Goal: Task Accomplishment & Management: Use online tool/utility

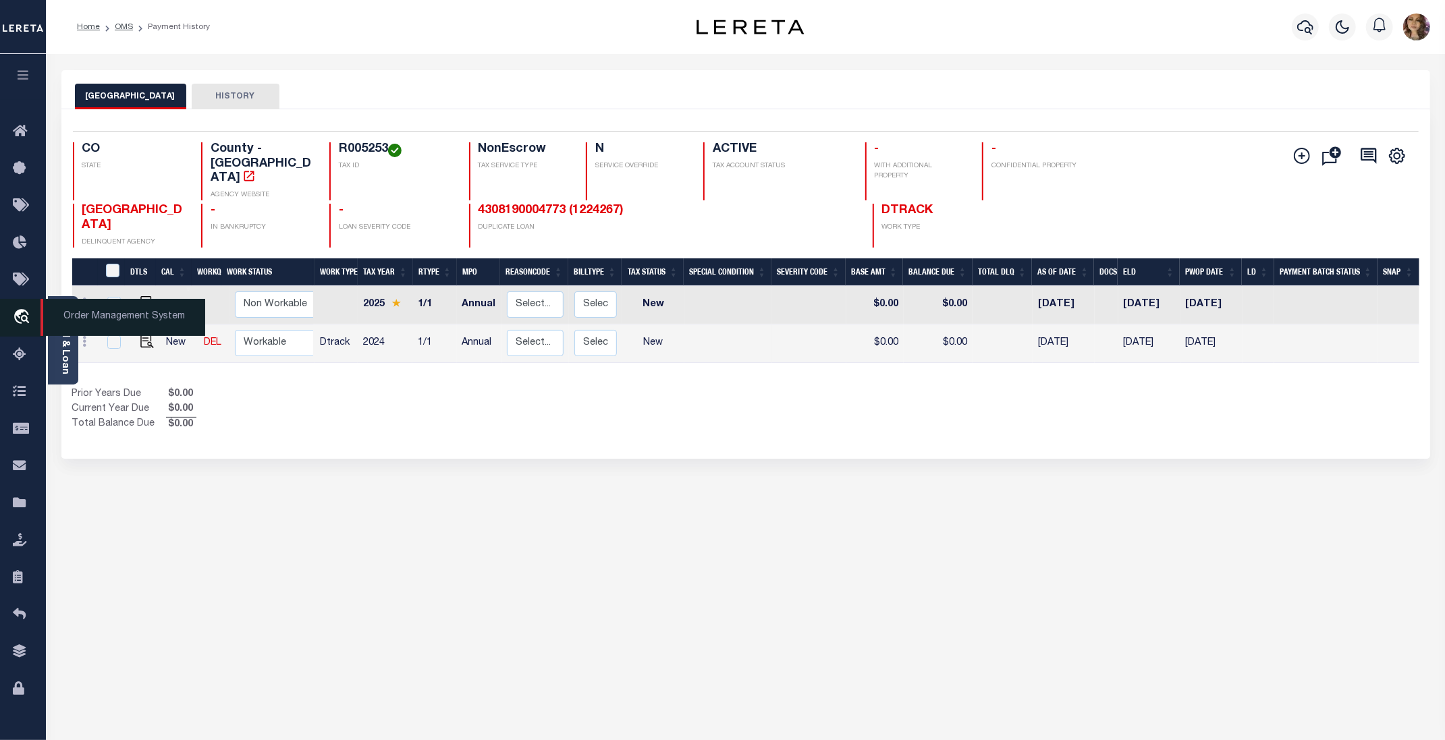
click at [123, 317] on span "Order Management System" at bounding box center [122, 317] width 165 height 37
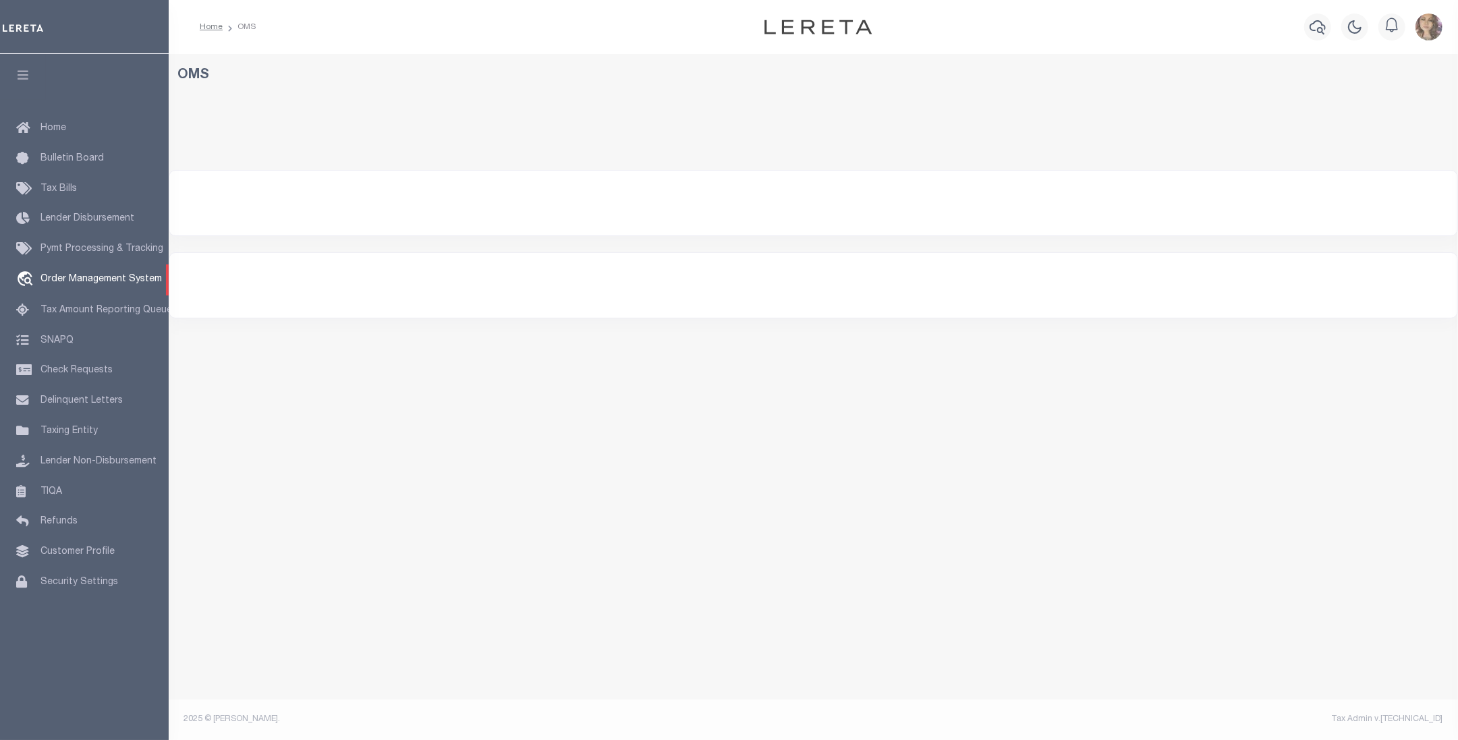
select select "200"
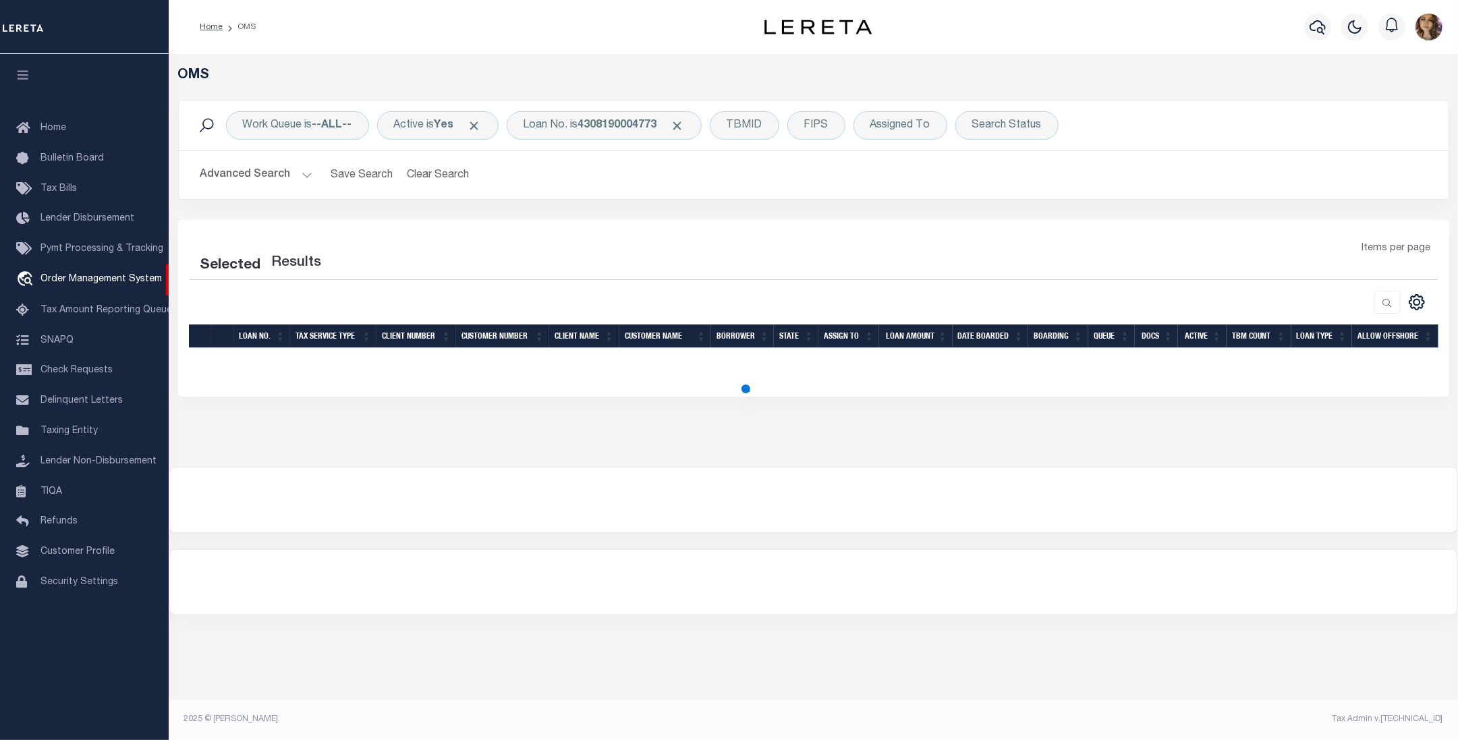
select select "200"
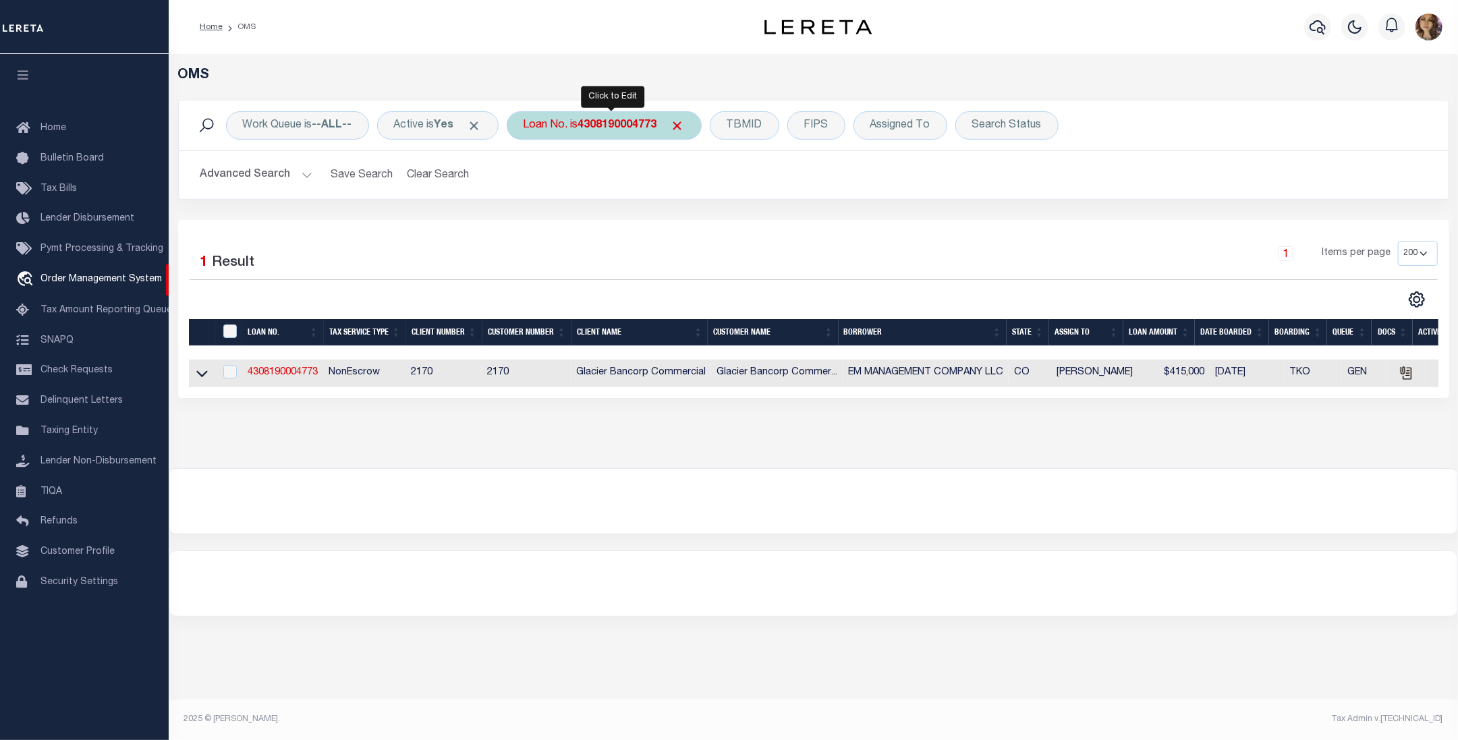
click at [635, 126] on b "4308190004773" at bounding box center [617, 125] width 79 height 11
type input "107819"
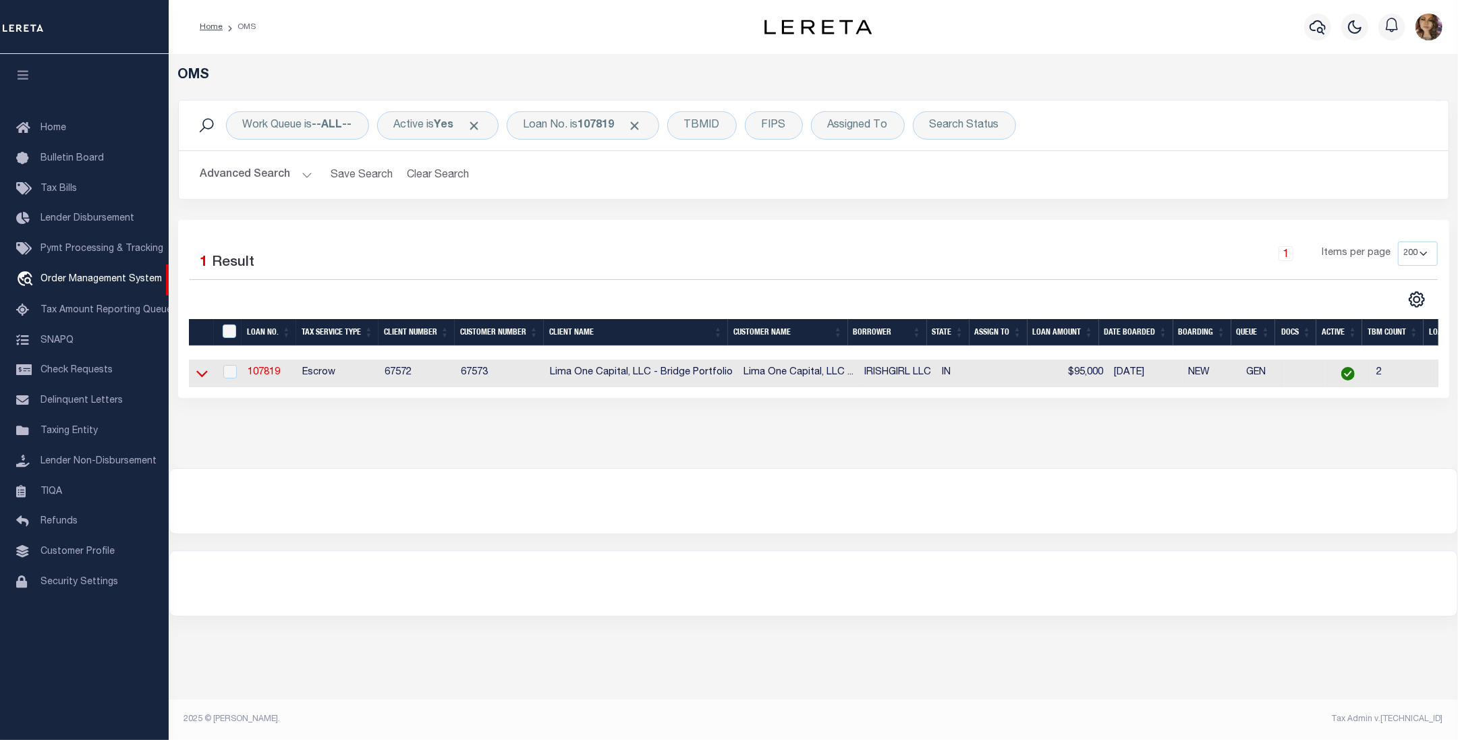
click at [198, 376] on icon at bounding box center [201, 373] width 11 height 14
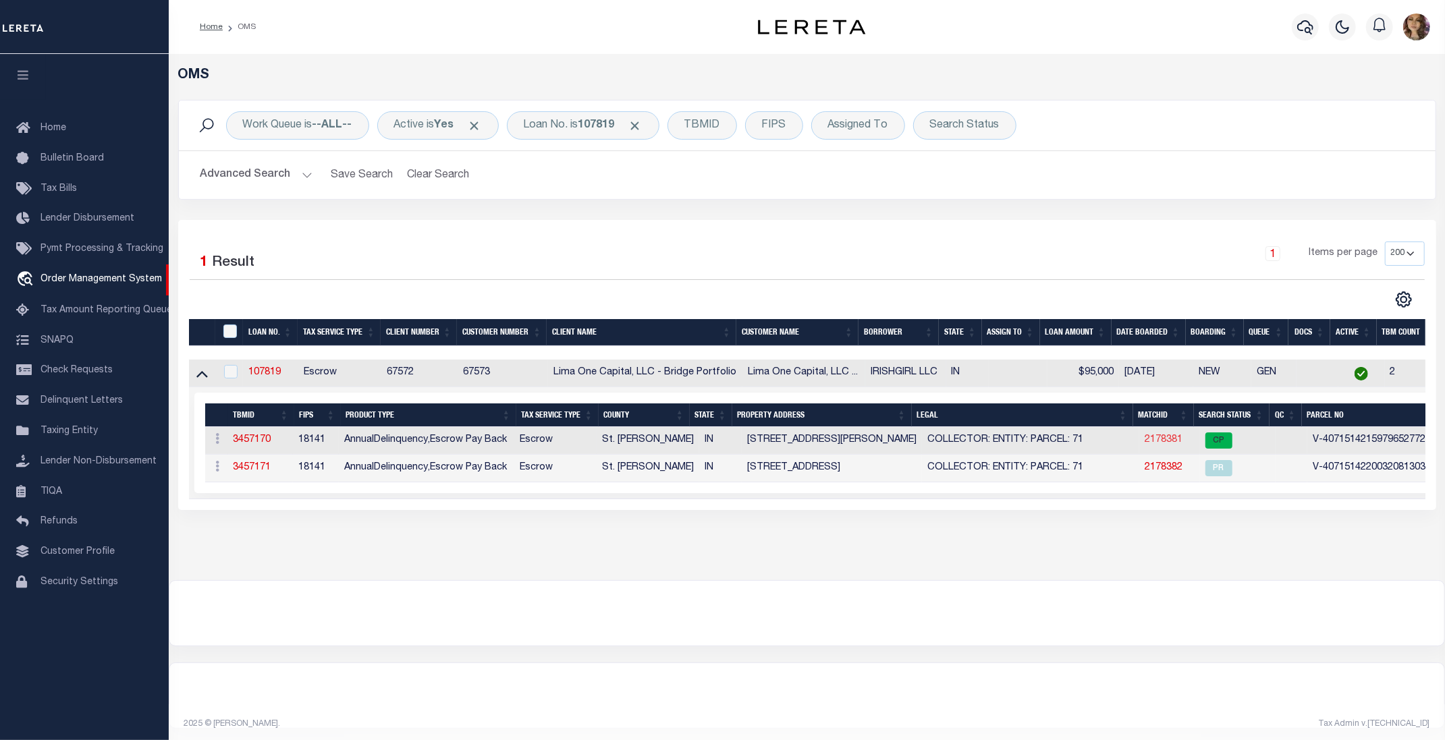
click at [1159, 440] on link "2178381" at bounding box center [1164, 439] width 38 height 9
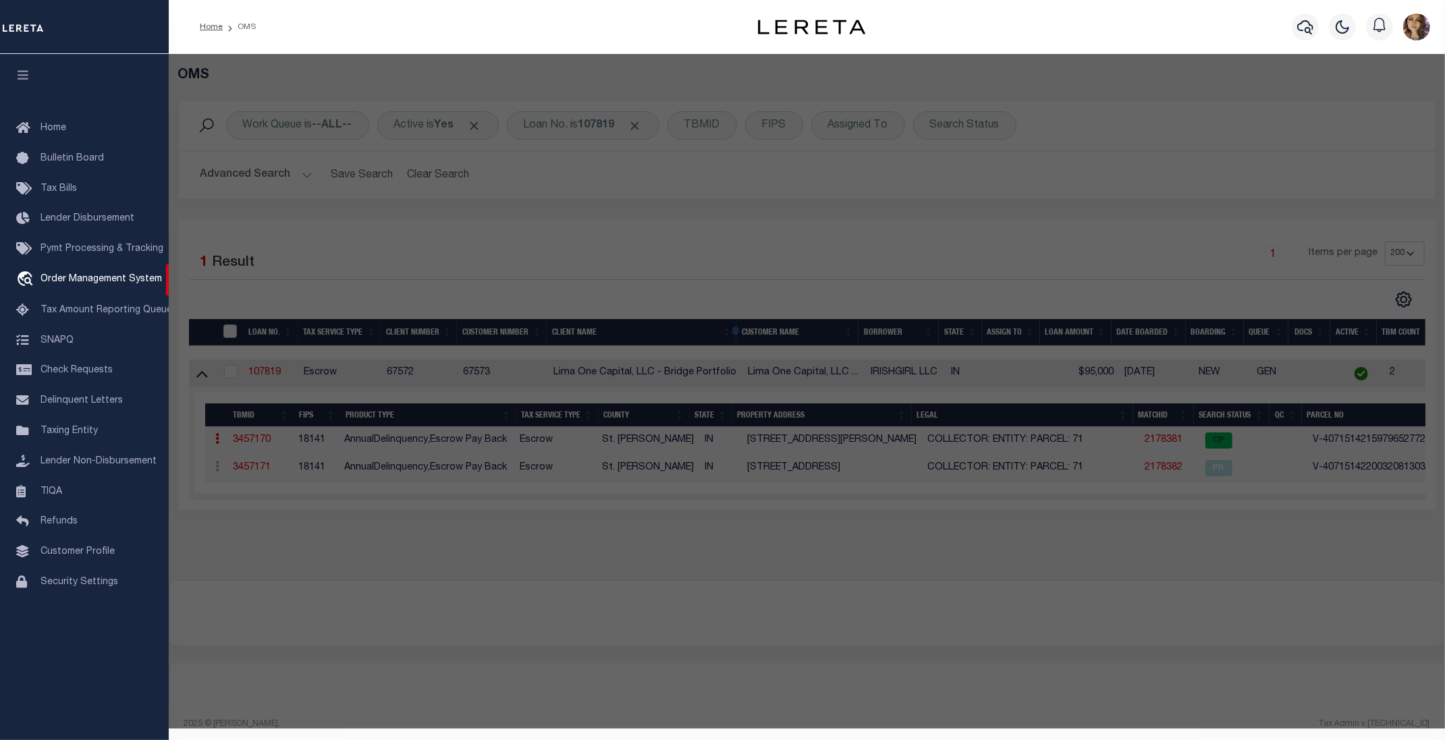
checkbox input "false"
select select "CP"
select select "AGW"
select select
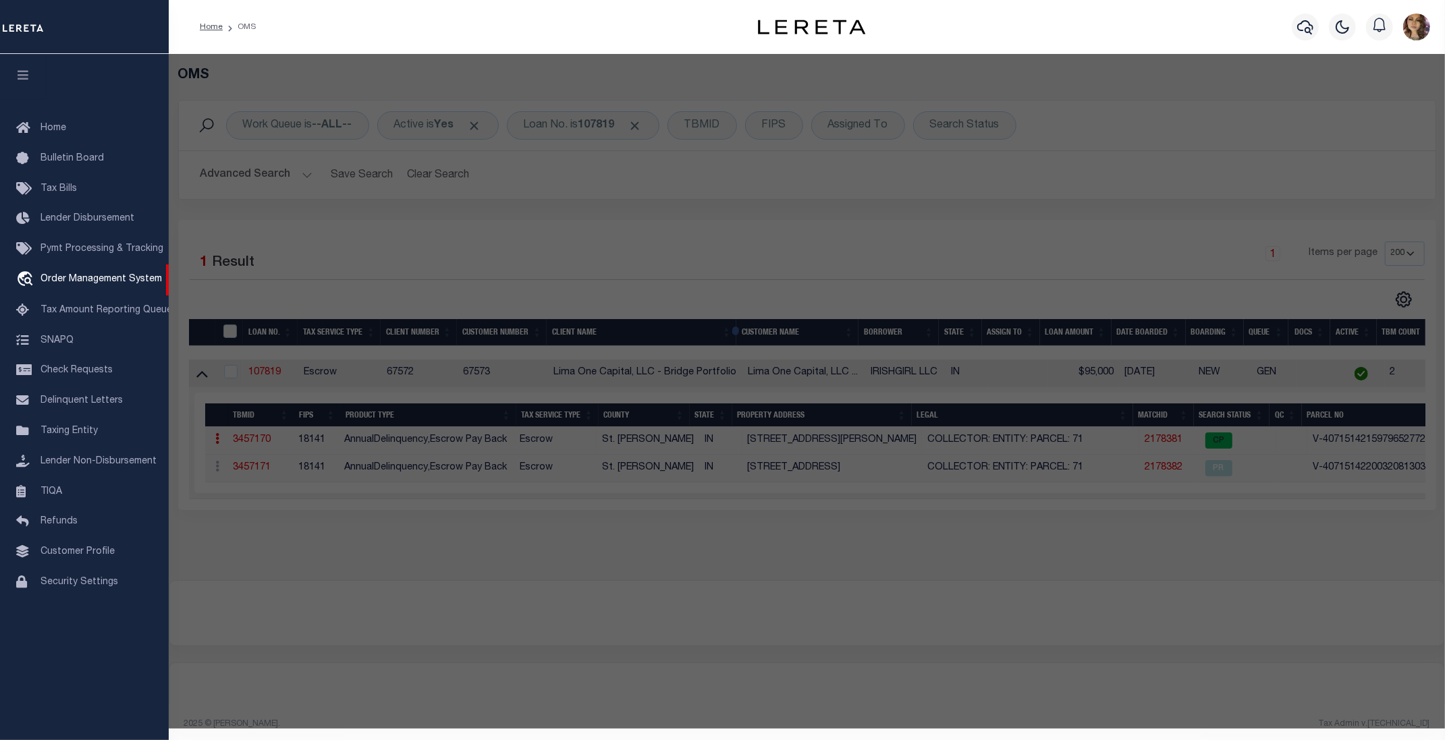
type input "421 WEST LAWRENCE STREET"
checkbox input "false"
type input "MISHAWAKA IN 46545"
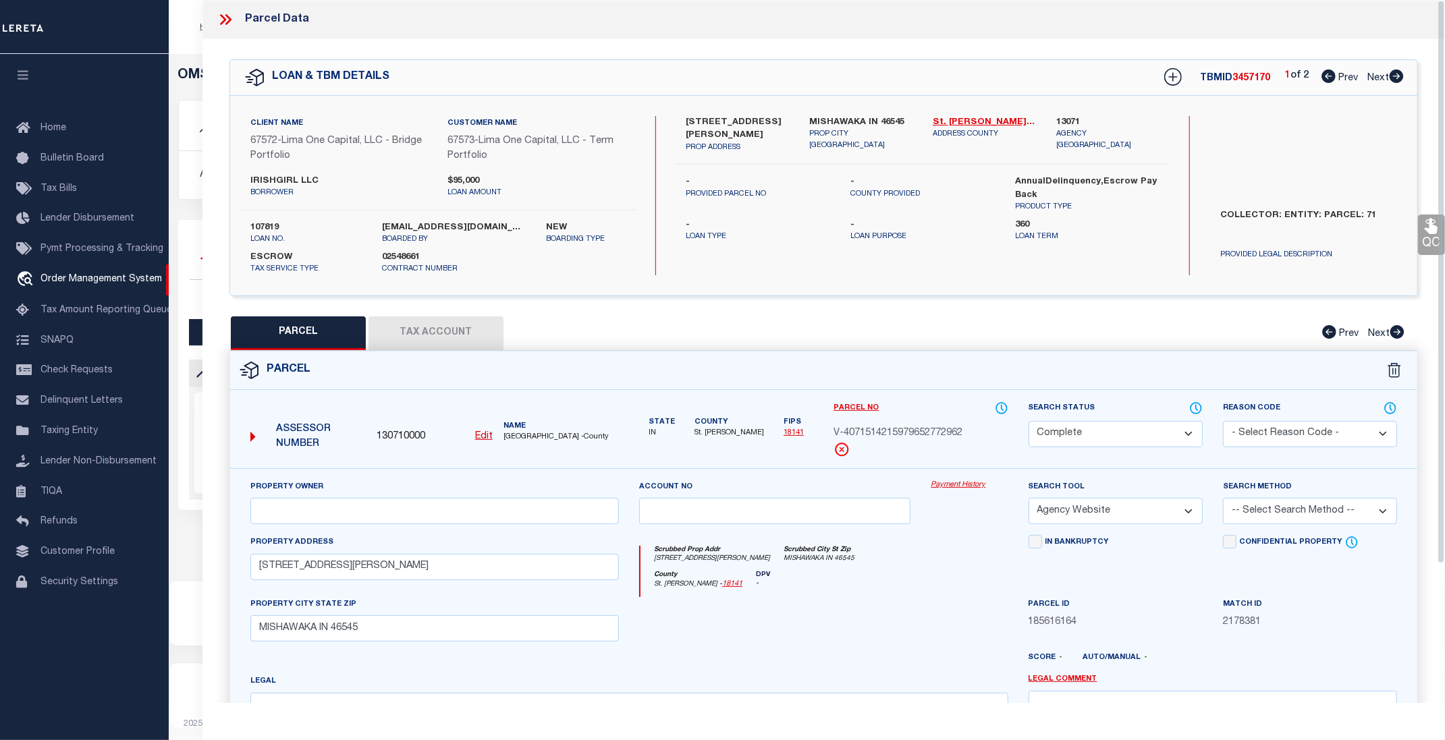
click at [971, 489] on link "Payment History" at bounding box center [969, 485] width 77 height 11
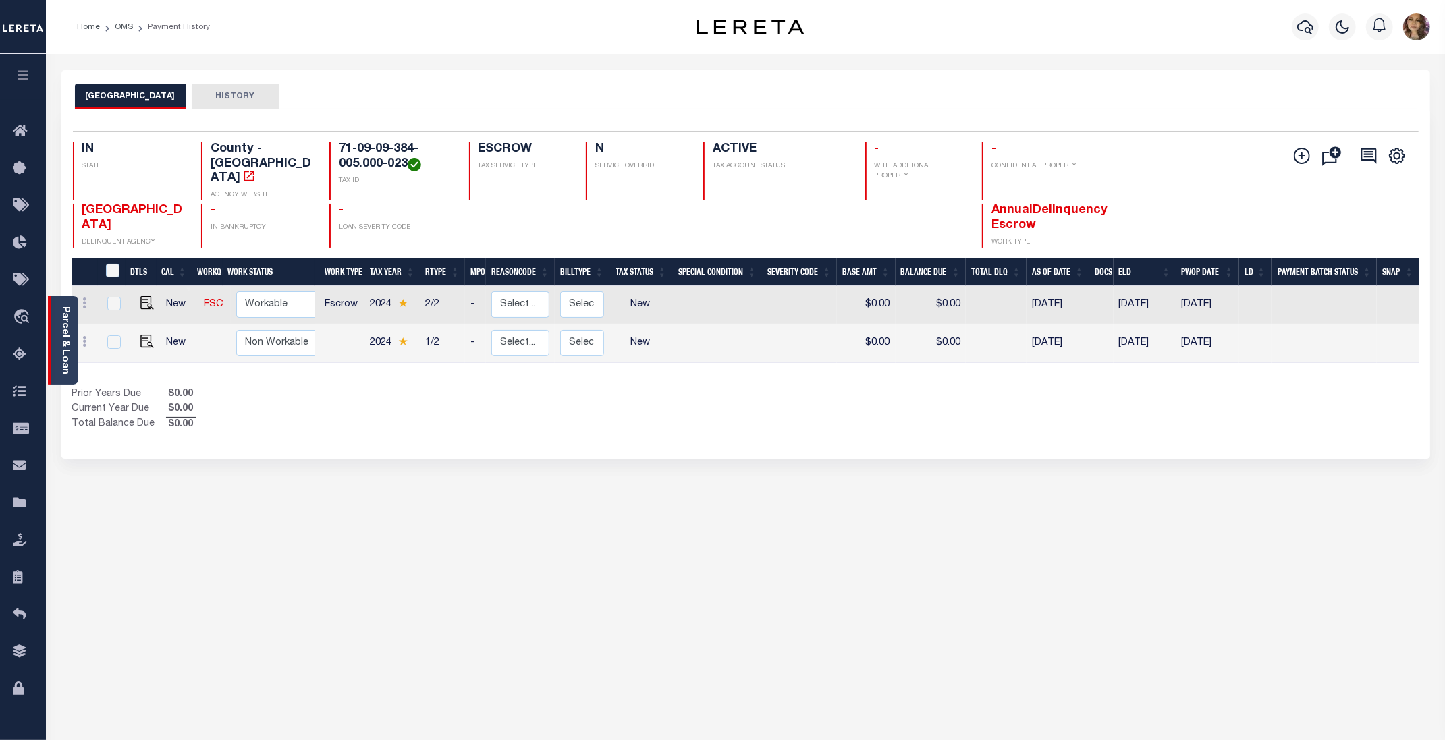
click at [63, 329] on link "Parcel & Loan" at bounding box center [64, 340] width 9 height 68
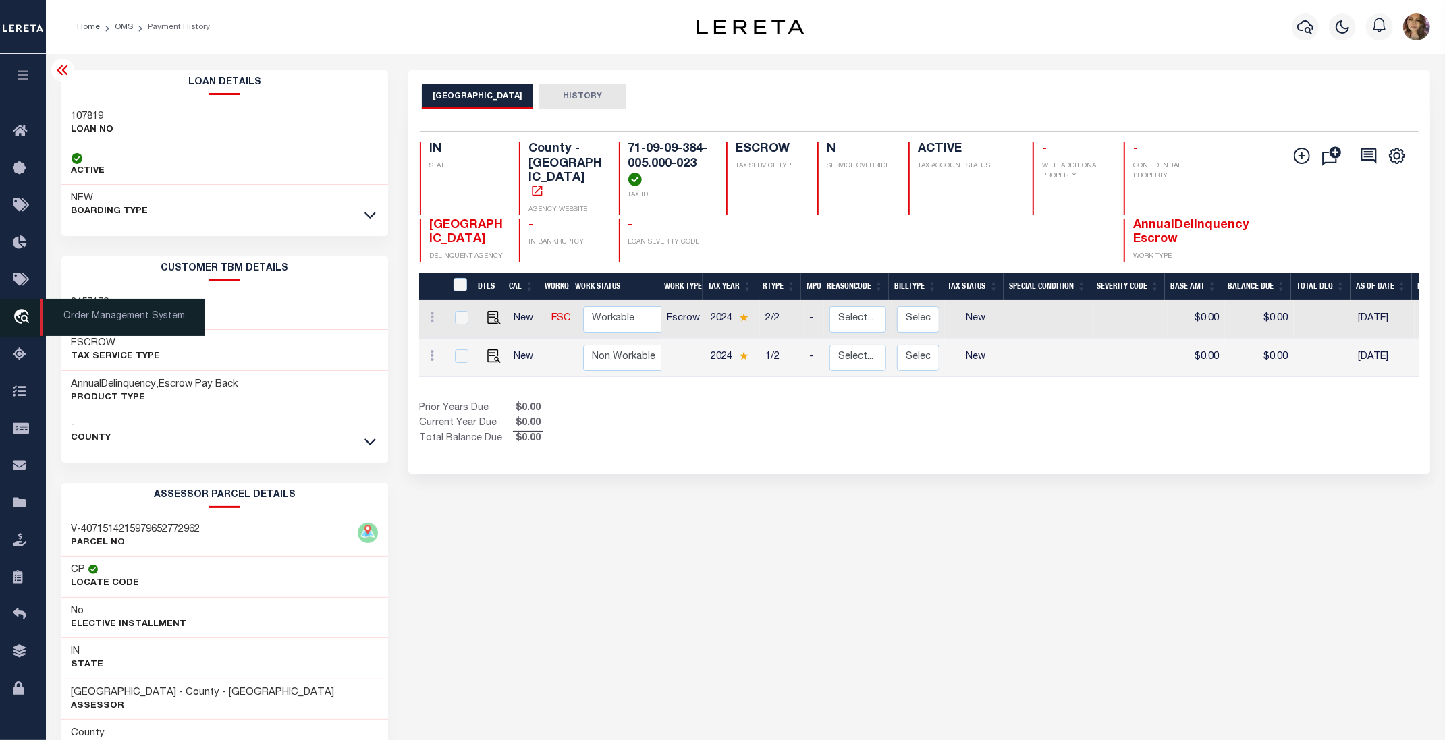
click at [111, 321] on span "Order Management System" at bounding box center [122, 317] width 165 height 37
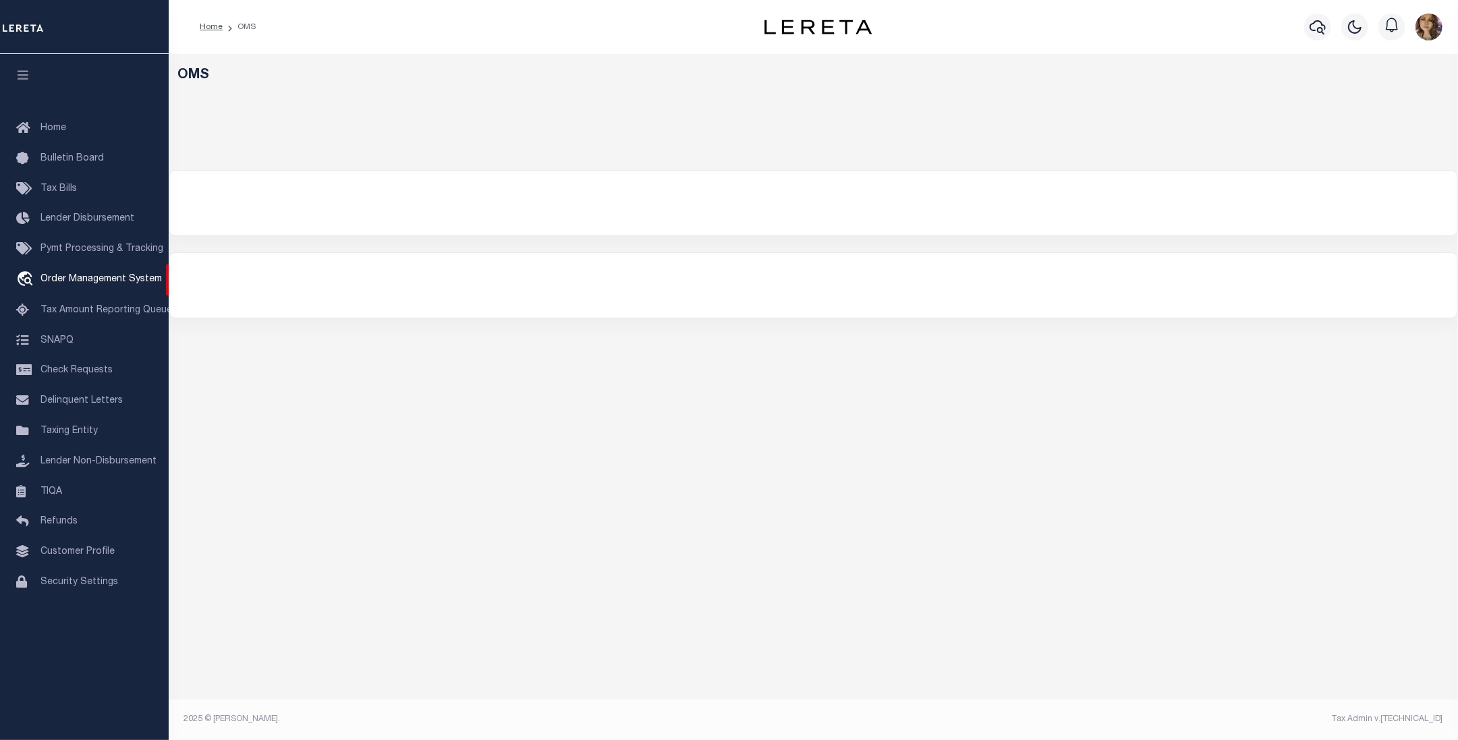
select select "200"
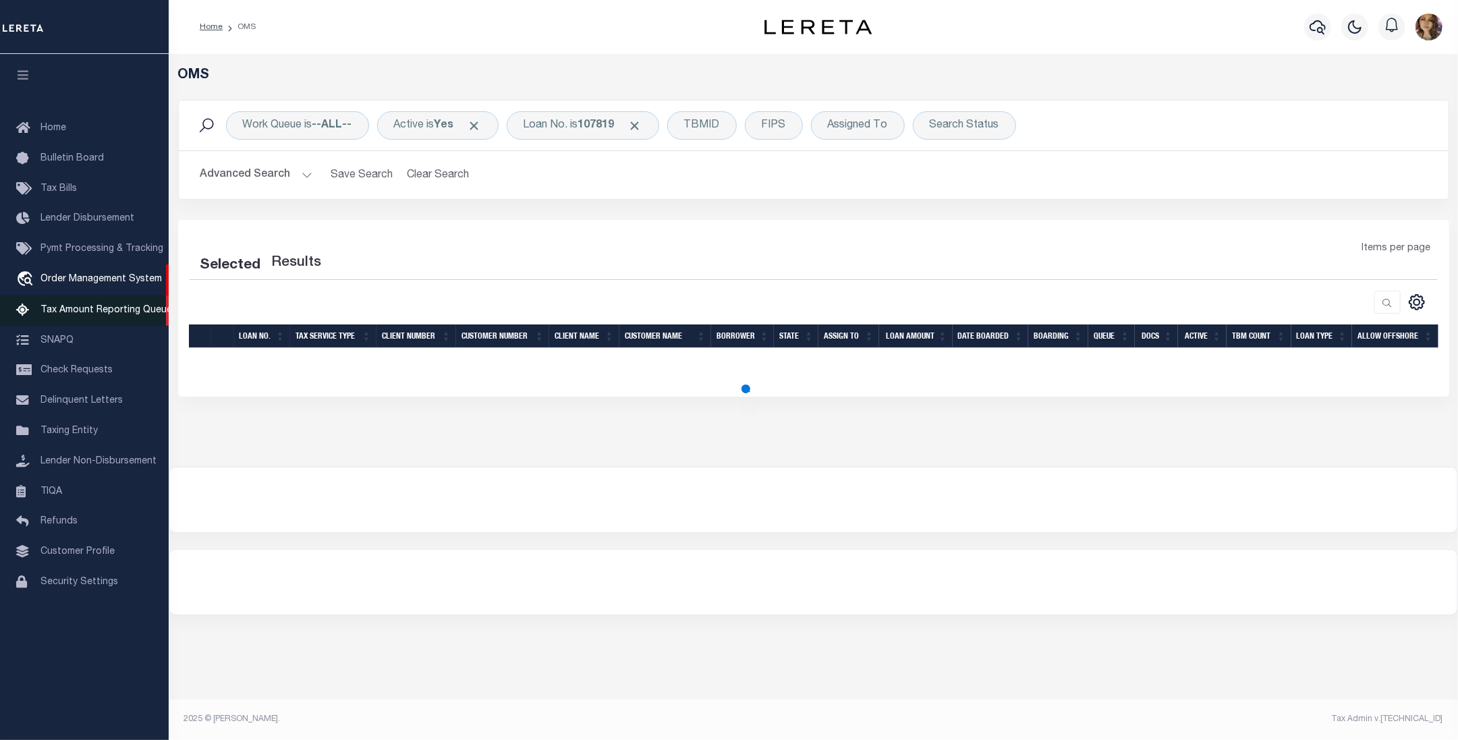
select select "200"
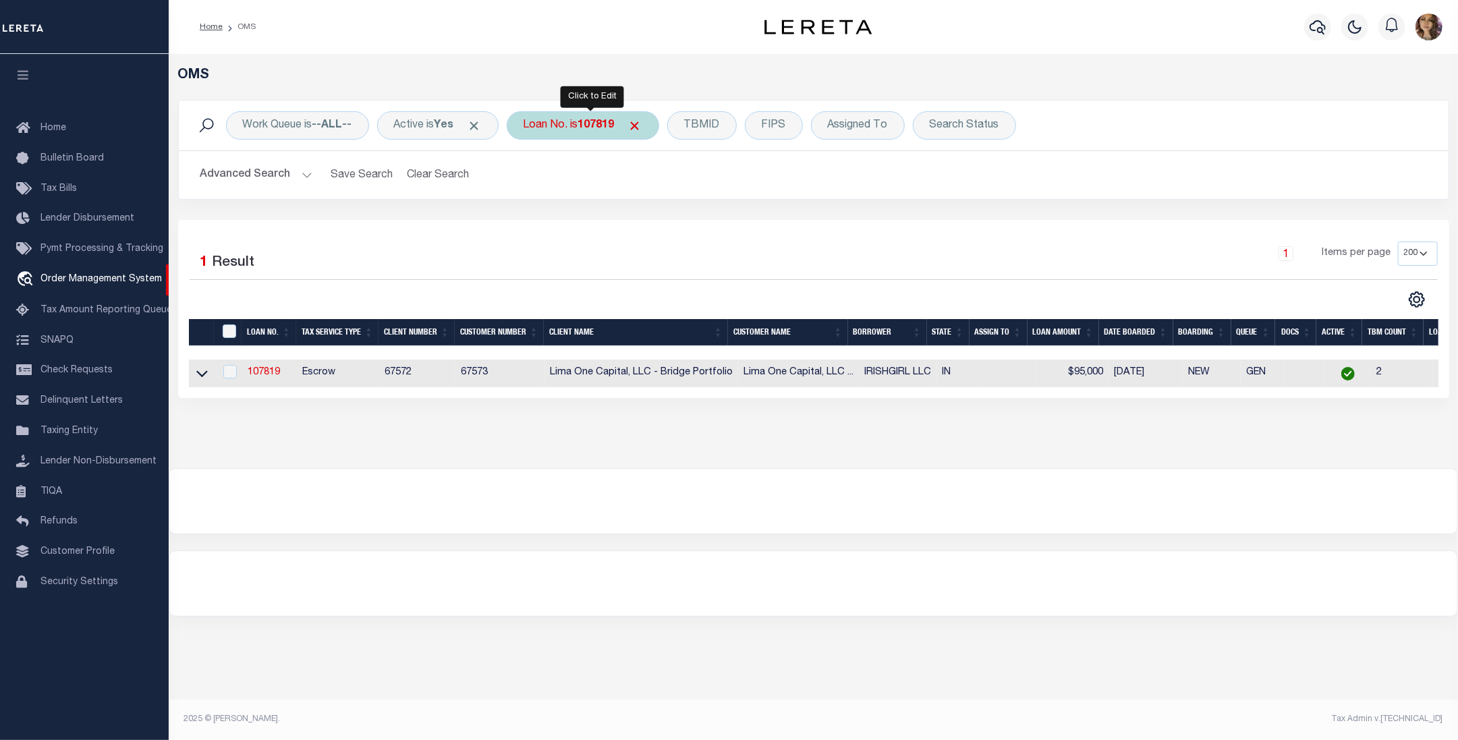
click at [571, 130] on div "Loan No. is 107819" at bounding box center [583, 125] width 153 height 28
type input "108092"
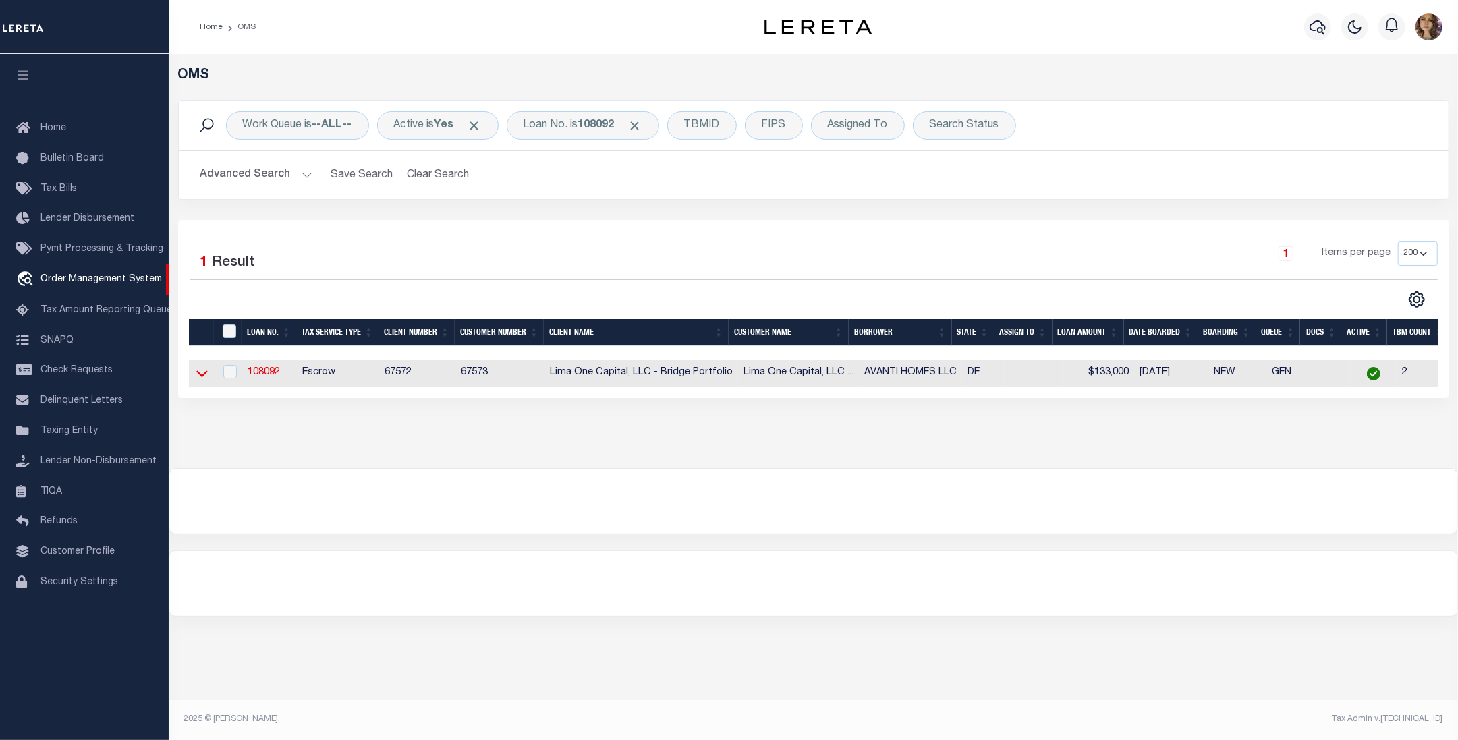
click at [200, 377] on icon at bounding box center [201, 373] width 11 height 14
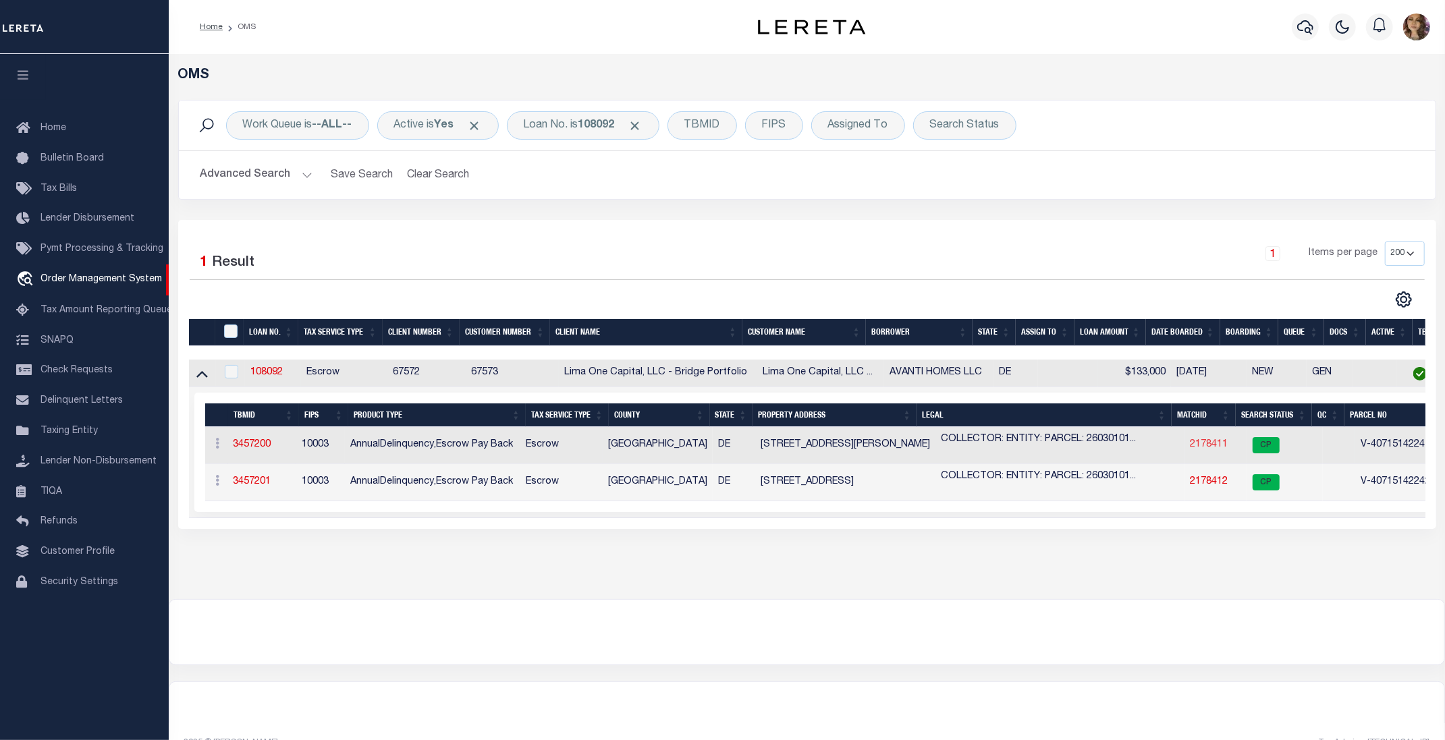
click at [1208, 449] on link "2178411" at bounding box center [1209, 444] width 38 height 9
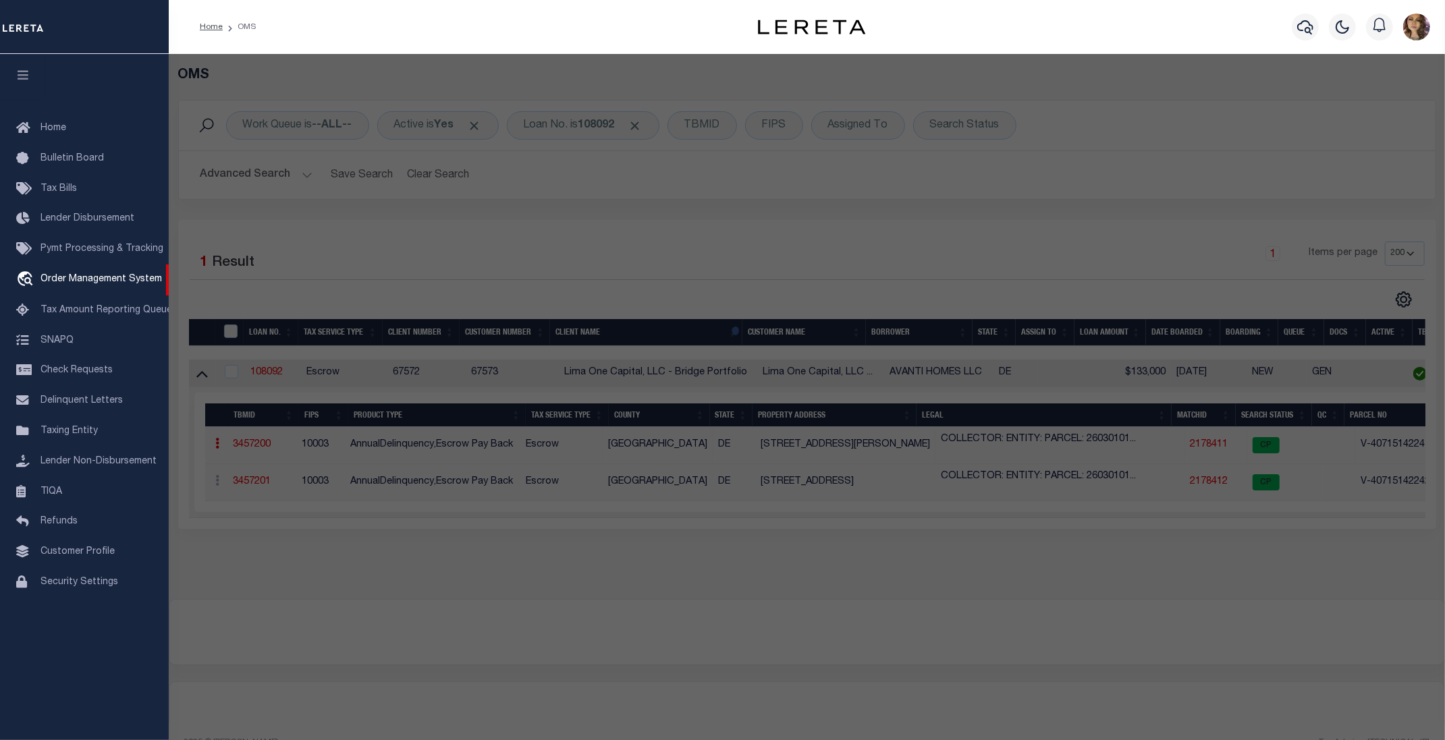
checkbox input "false"
select select "CP"
select select "AGW"
select select
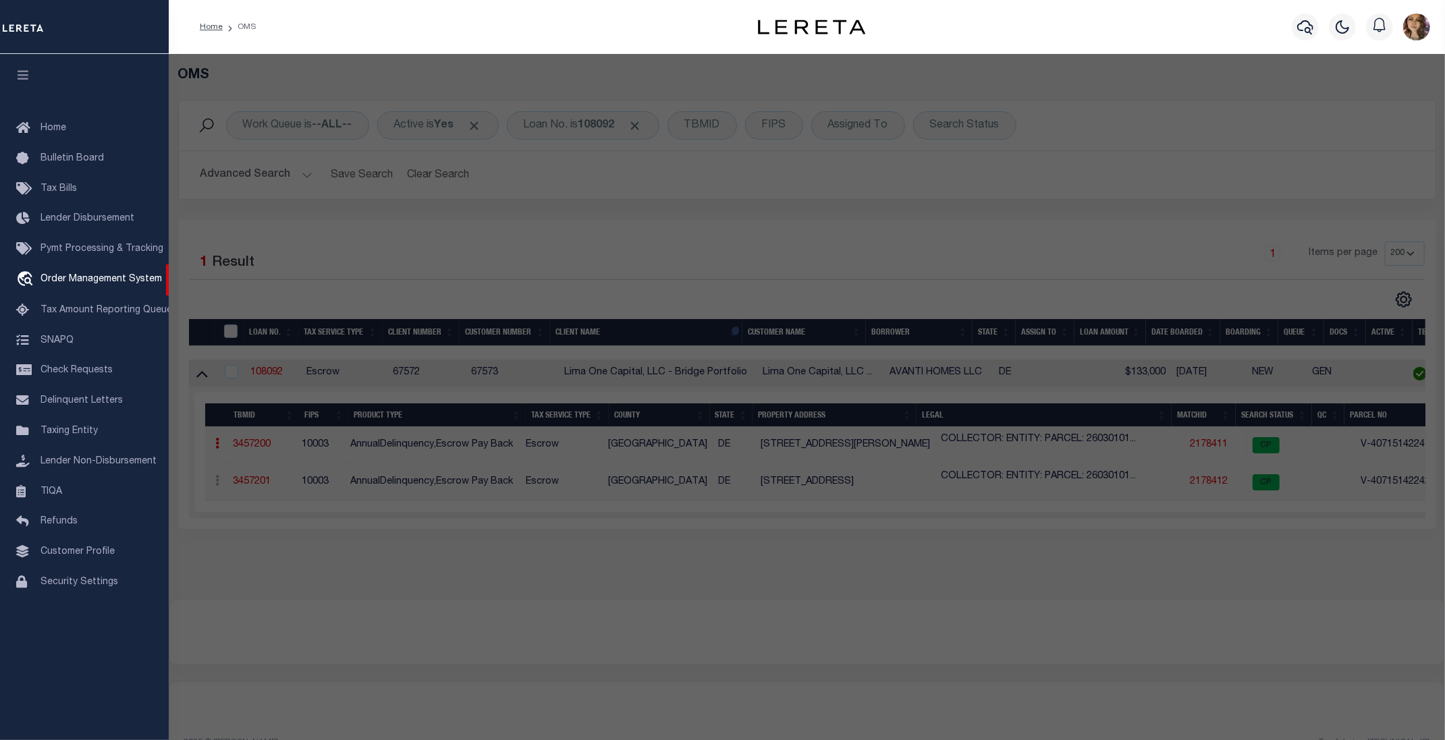
type input "2623 N HEALD ST"
checkbox input "false"
type input "WILMINGTON DE 19802"
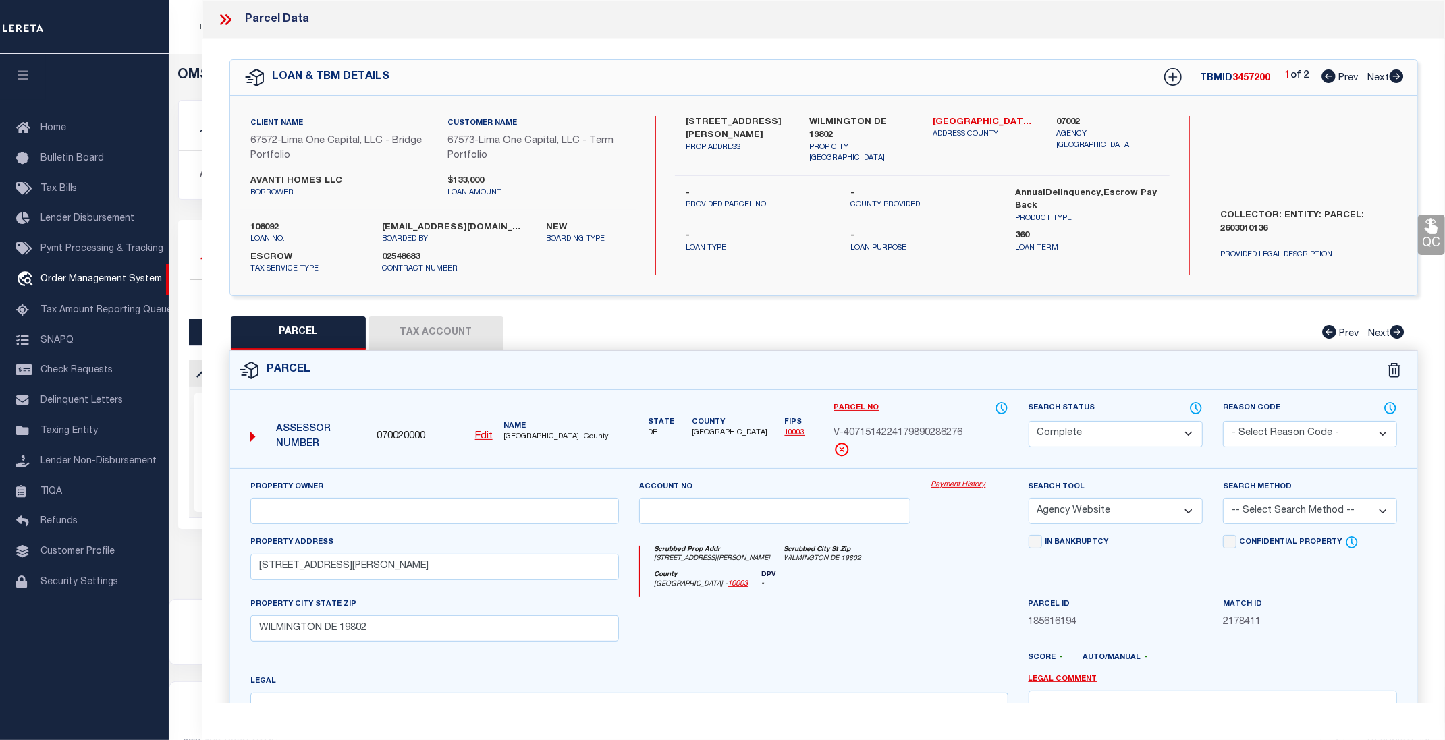
click at [949, 485] on link "Payment History" at bounding box center [969, 485] width 77 height 11
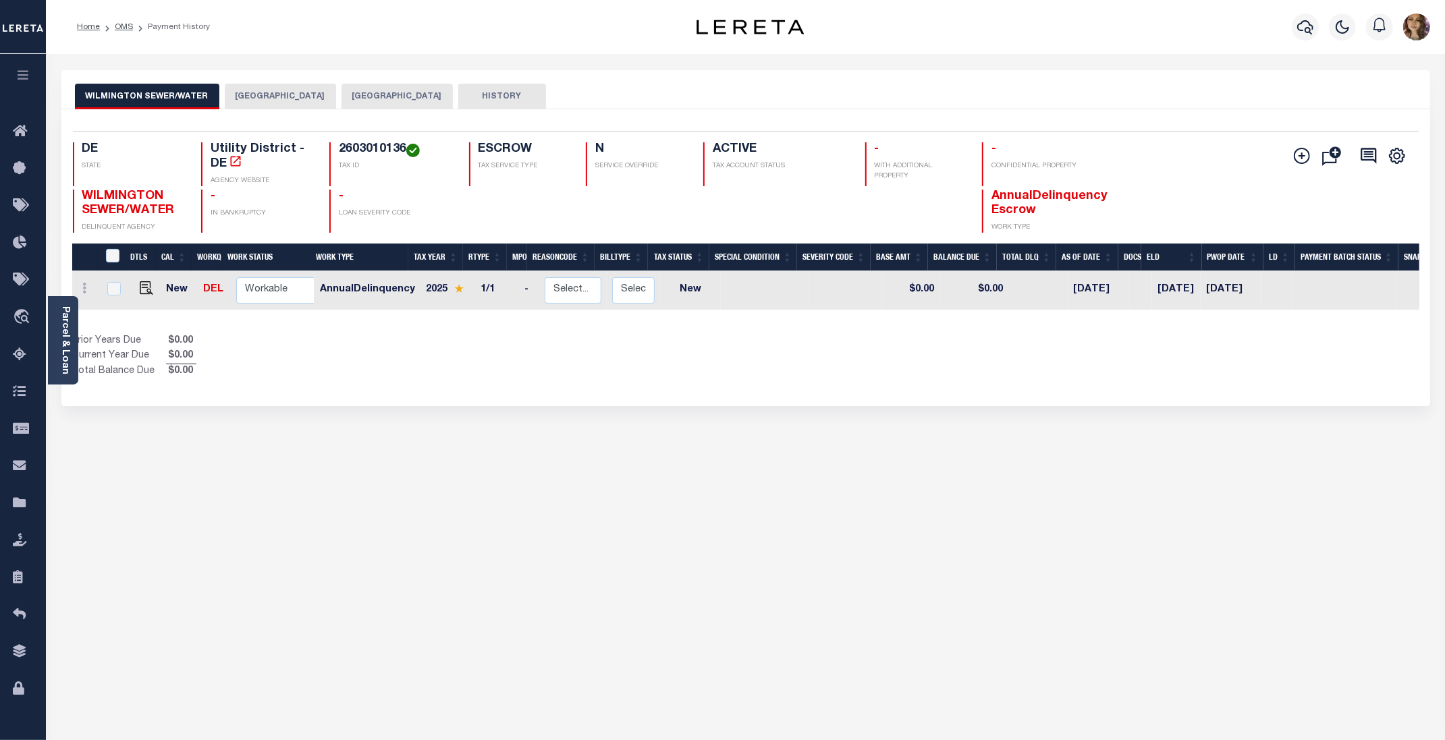
click at [348, 96] on button "NEW CASTLE COUNTY" at bounding box center [397, 97] width 111 height 26
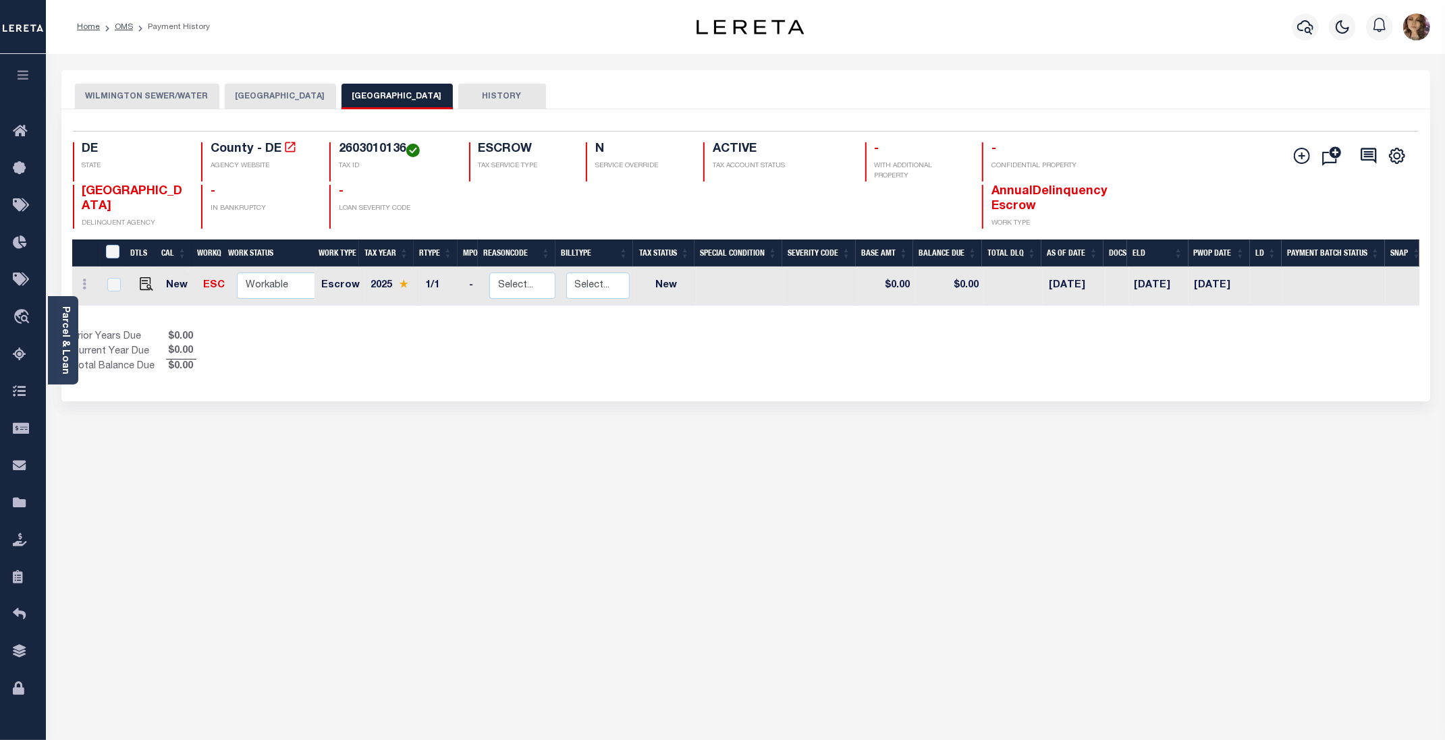
click at [252, 97] on button "WILMINGTON CITY" at bounding box center [280, 97] width 111 height 26
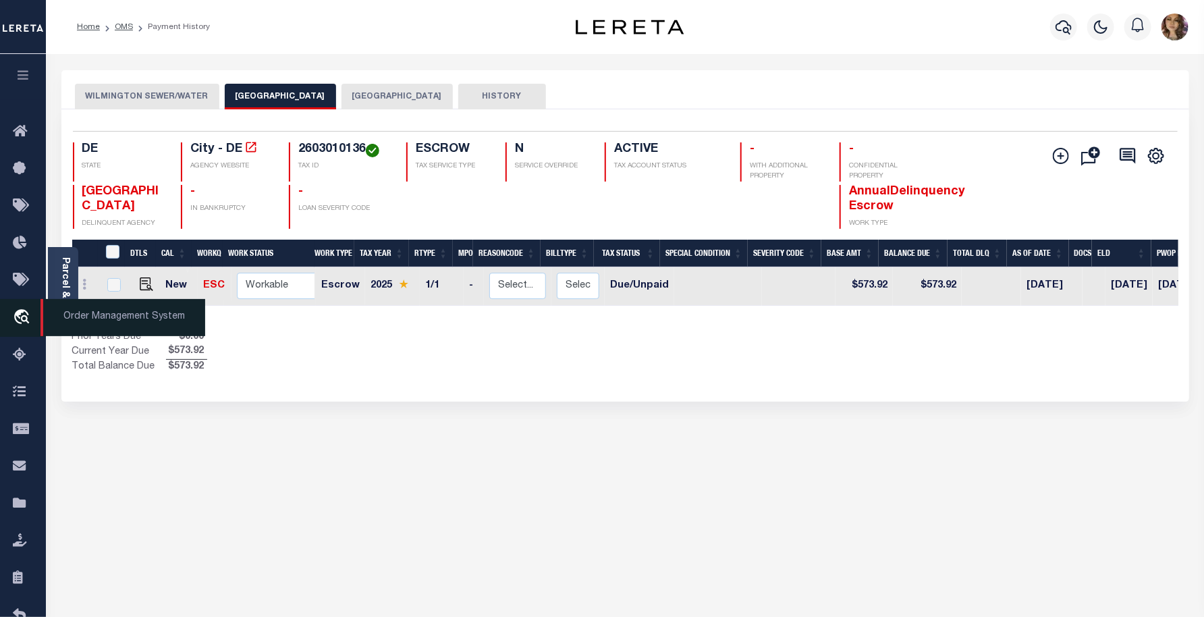
click at [122, 316] on span "Order Management System" at bounding box center [122, 317] width 165 height 37
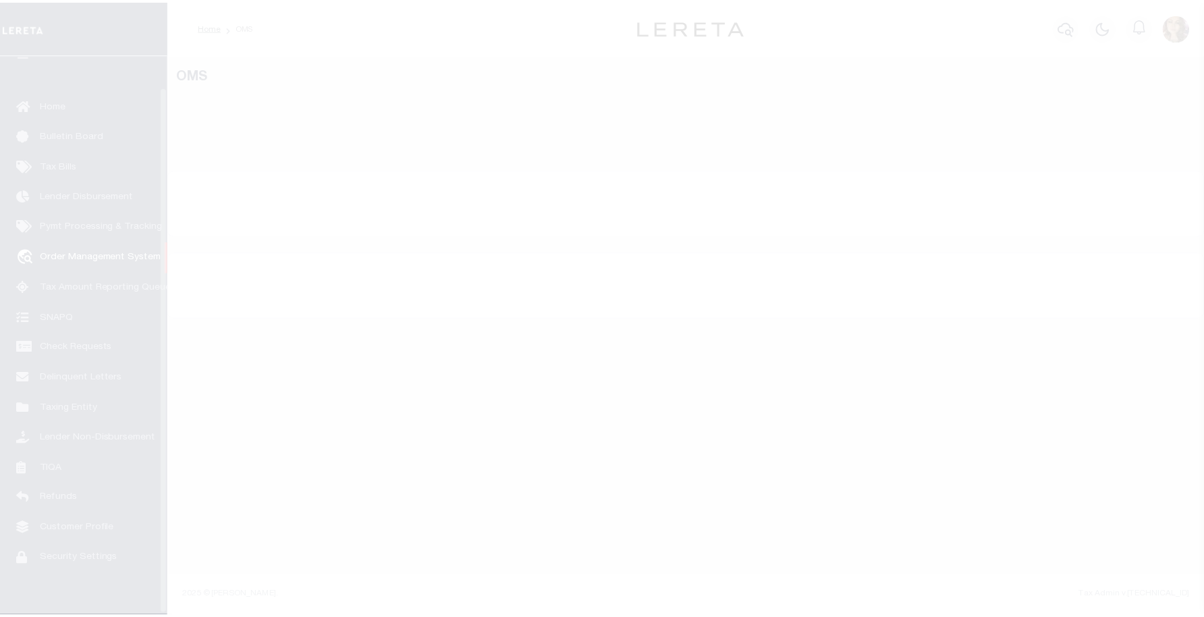
scroll to position [34, 0]
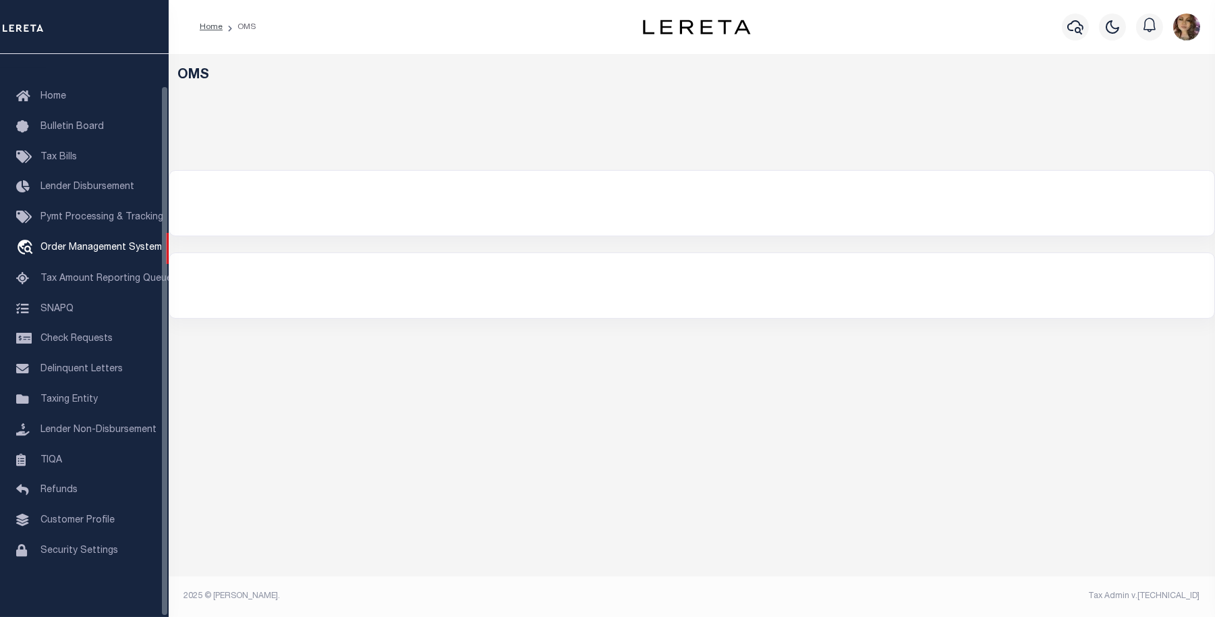
select select "200"
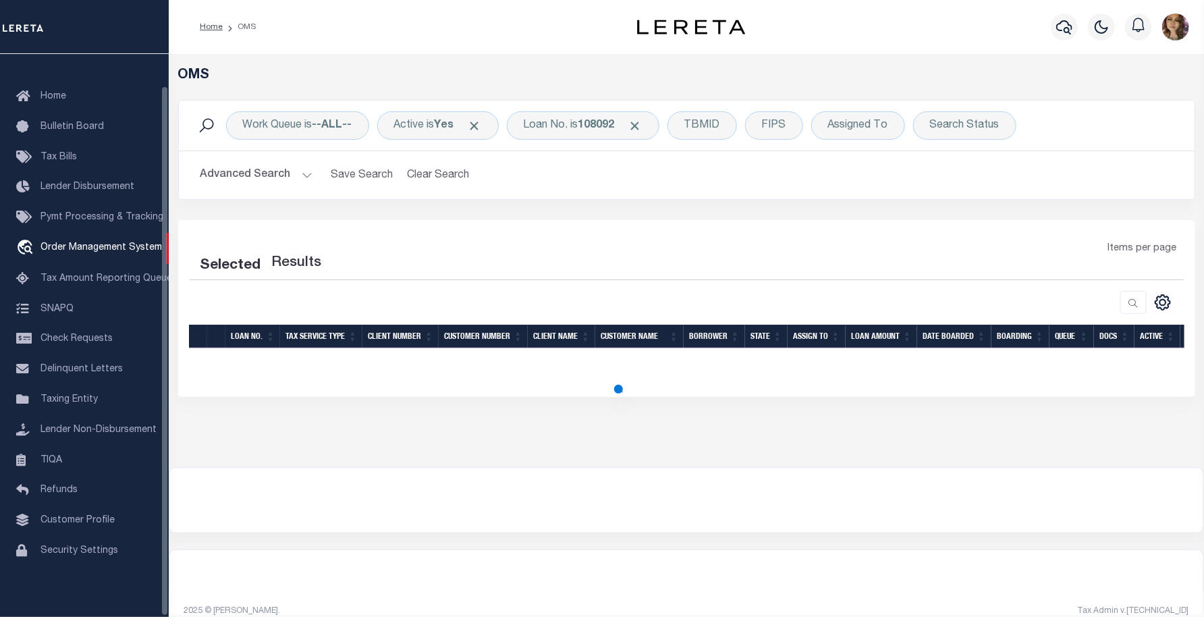
select select "200"
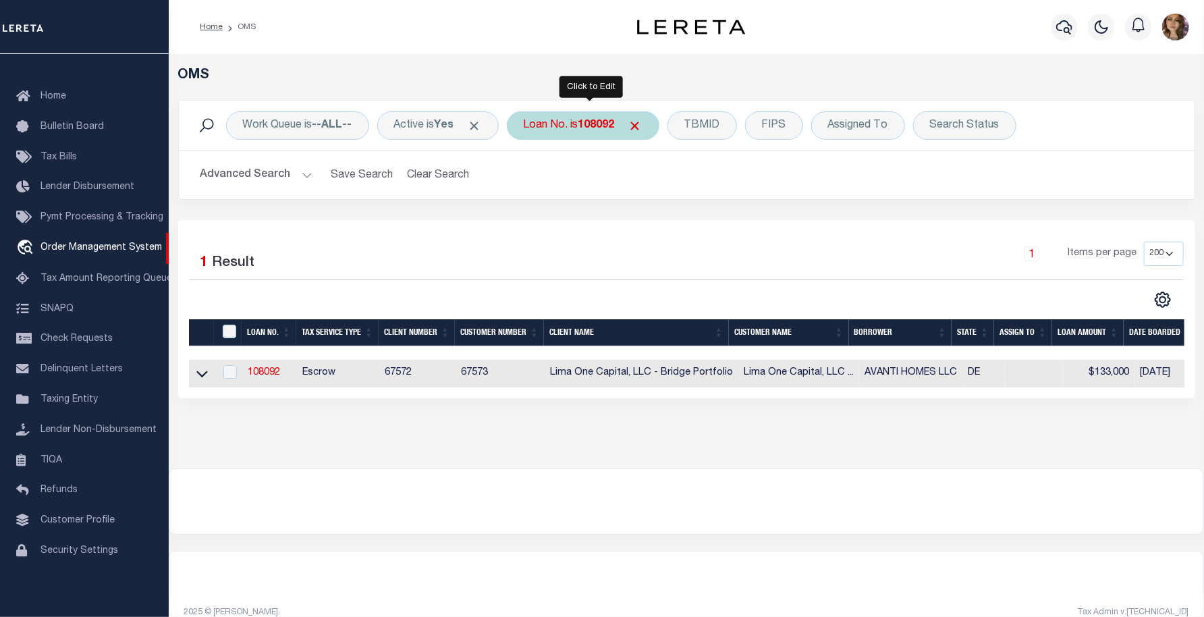
click at [558, 125] on div "Loan No. is 108092" at bounding box center [583, 125] width 153 height 28
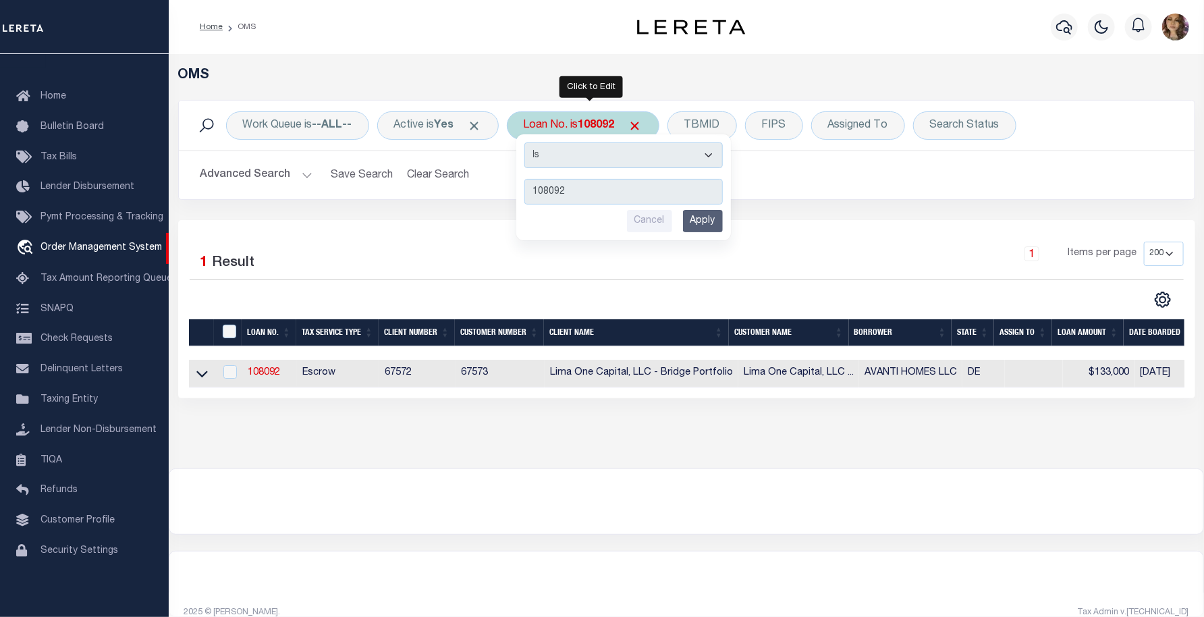
type input "111271"
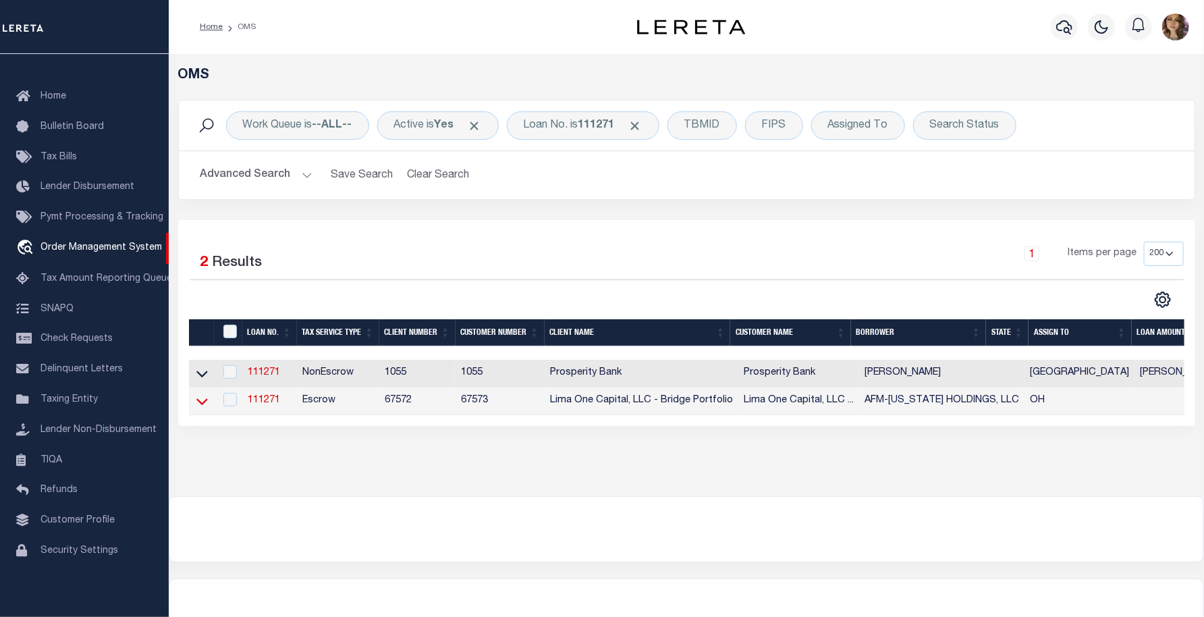
click at [202, 403] on icon at bounding box center [201, 401] width 11 height 14
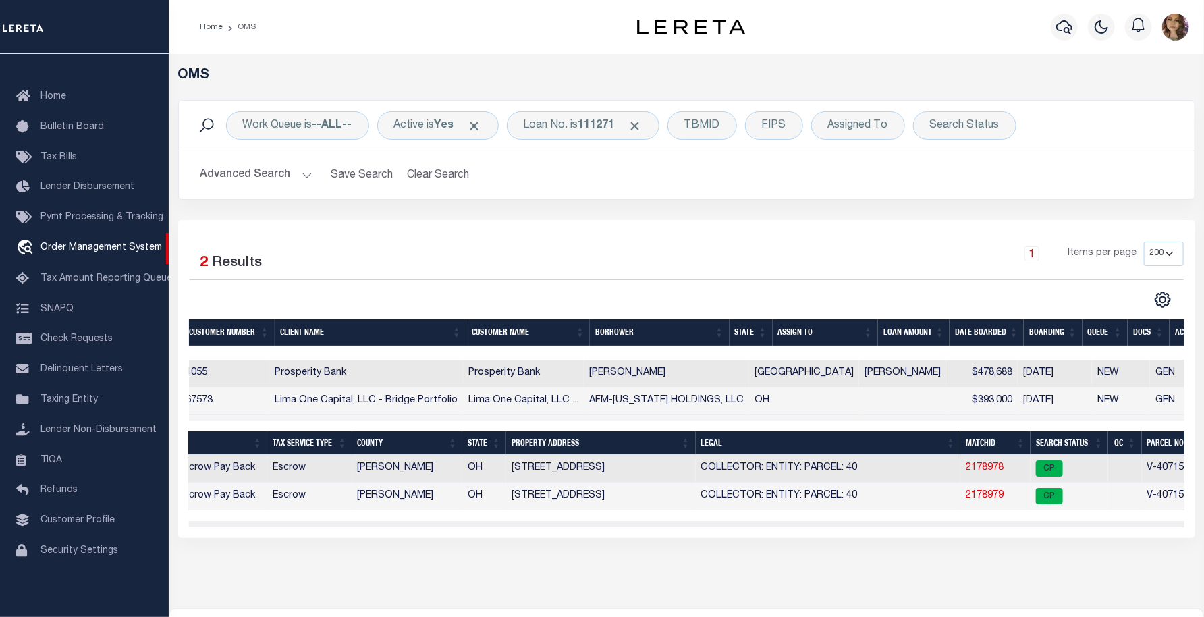
scroll to position [0, 0]
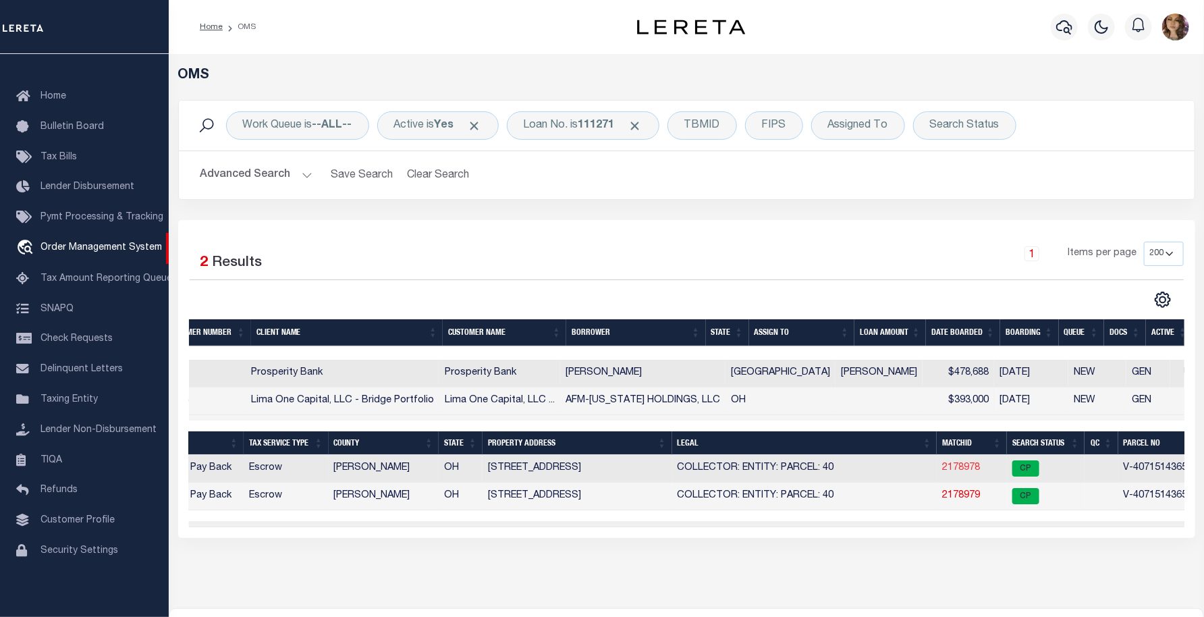
click at [943, 467] on link "2178978" at bounding box center [961, 467] width 38 height 9
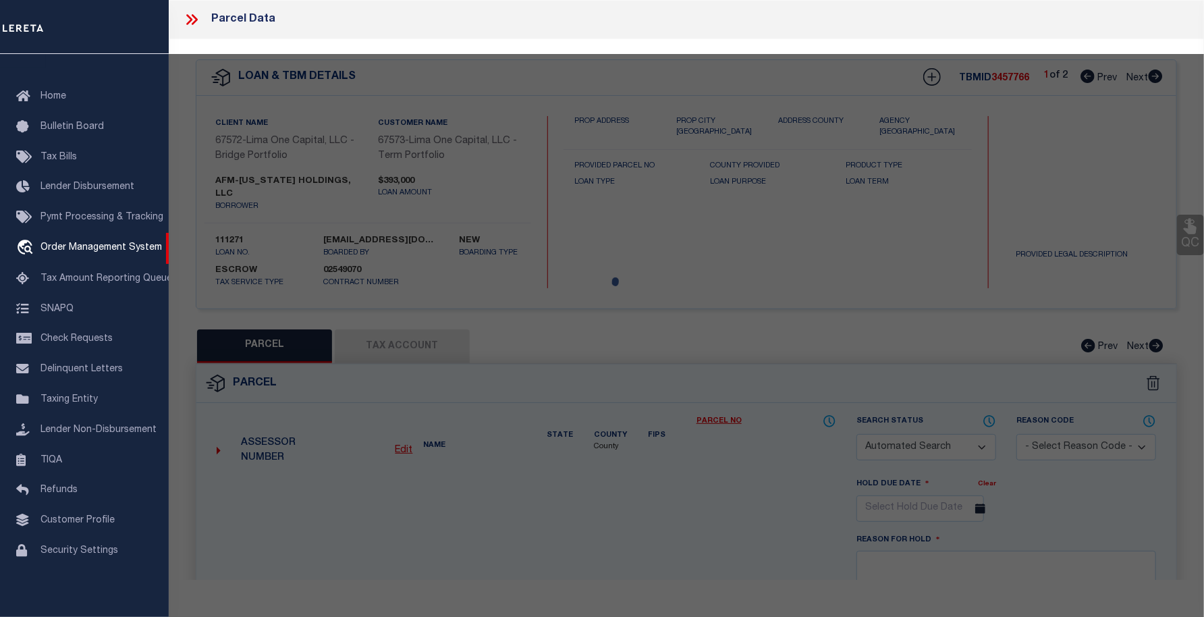
checkbox input "false"
select select "CP"
select select "AGW"
select select
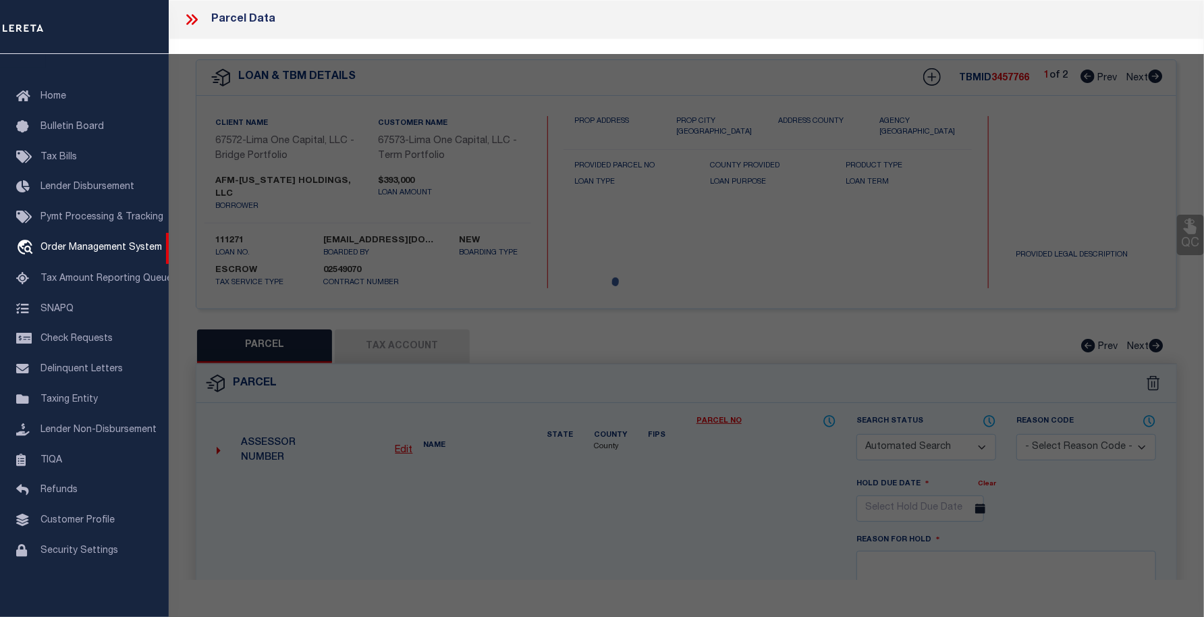
type input "147 THIRD STREET"
checkbox input "false"
type input "WADSWORTH OH 44281"
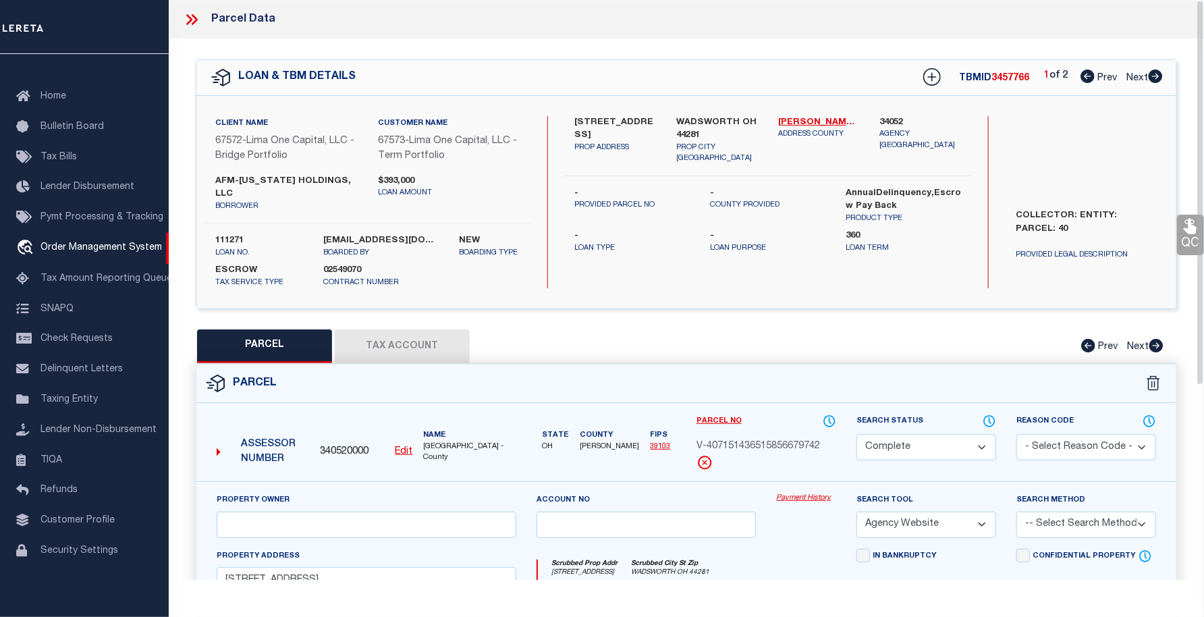
click at [799, 493] on link "Payment History" at bounding box center [806, 498] width 60 height 11
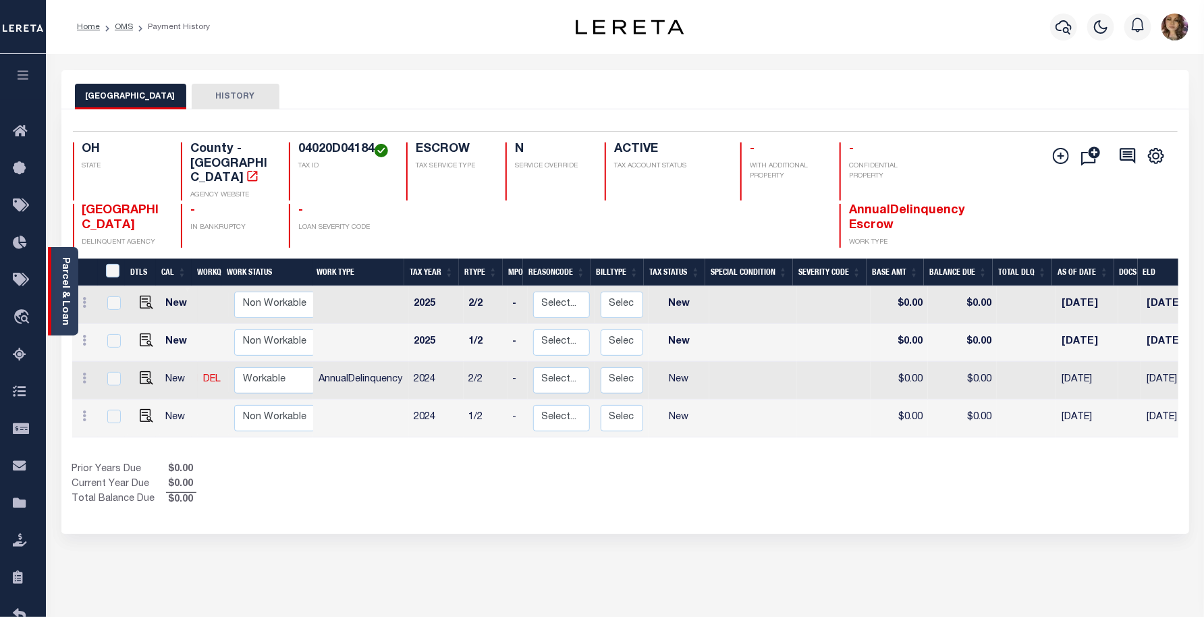
click at [69, 279] on link "Parcel & Loan" at bounding box center [64, 291] width 9 height 68
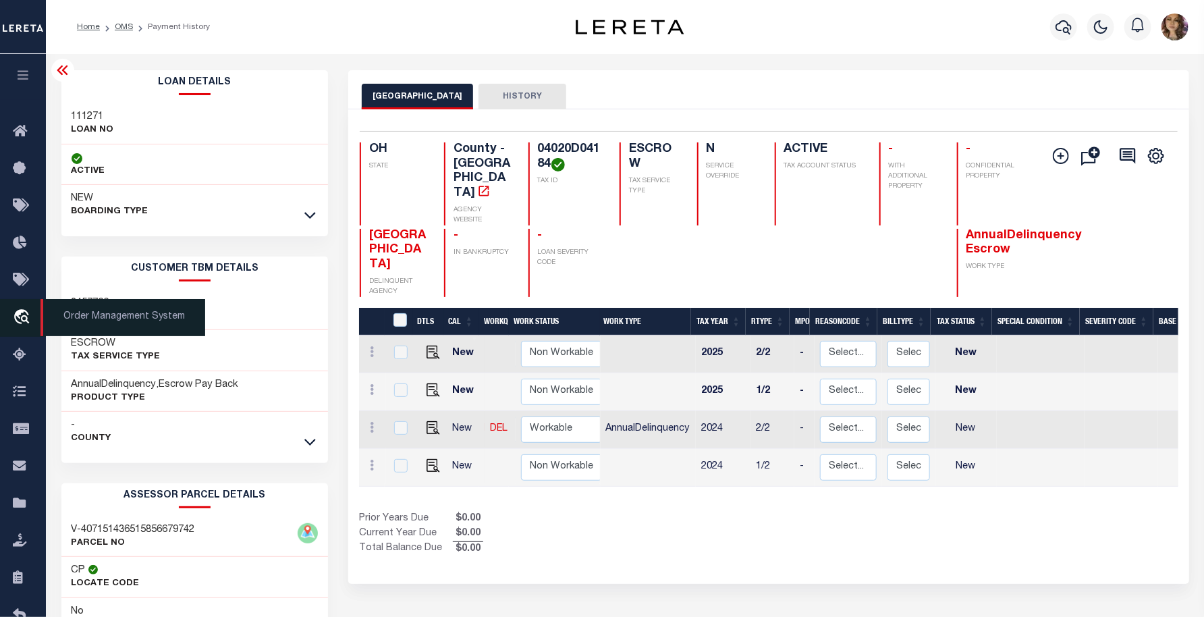
click at [28, 322] on icon "travel_explore" at bounding box center [24, 318] width 22 height 18
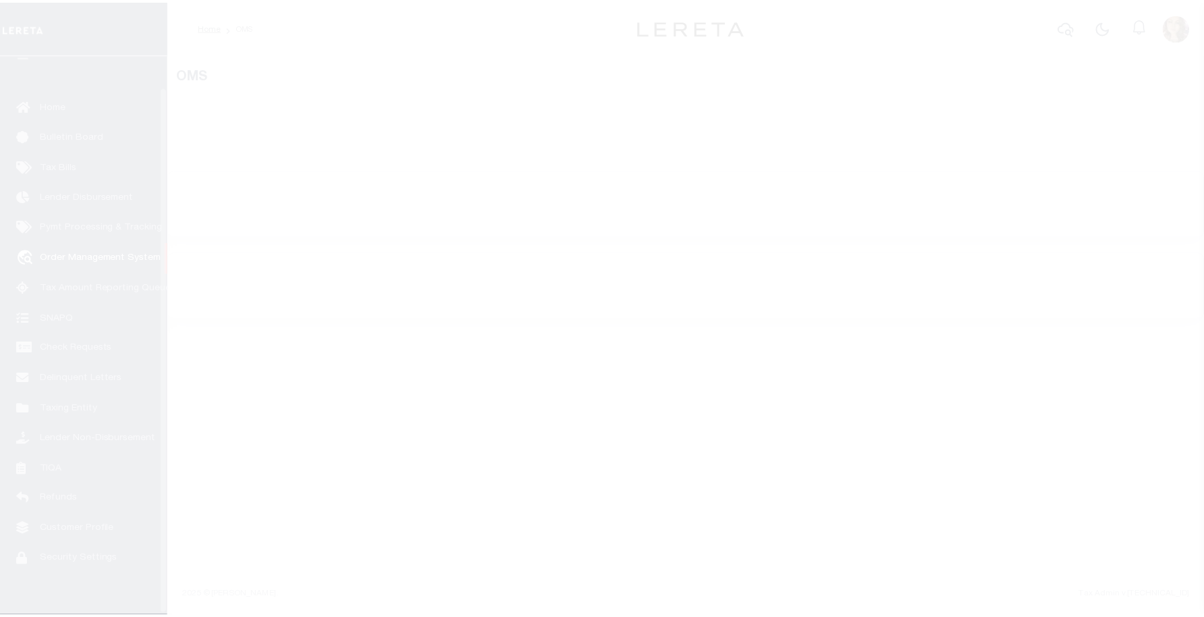
scroll to position [34, 0]
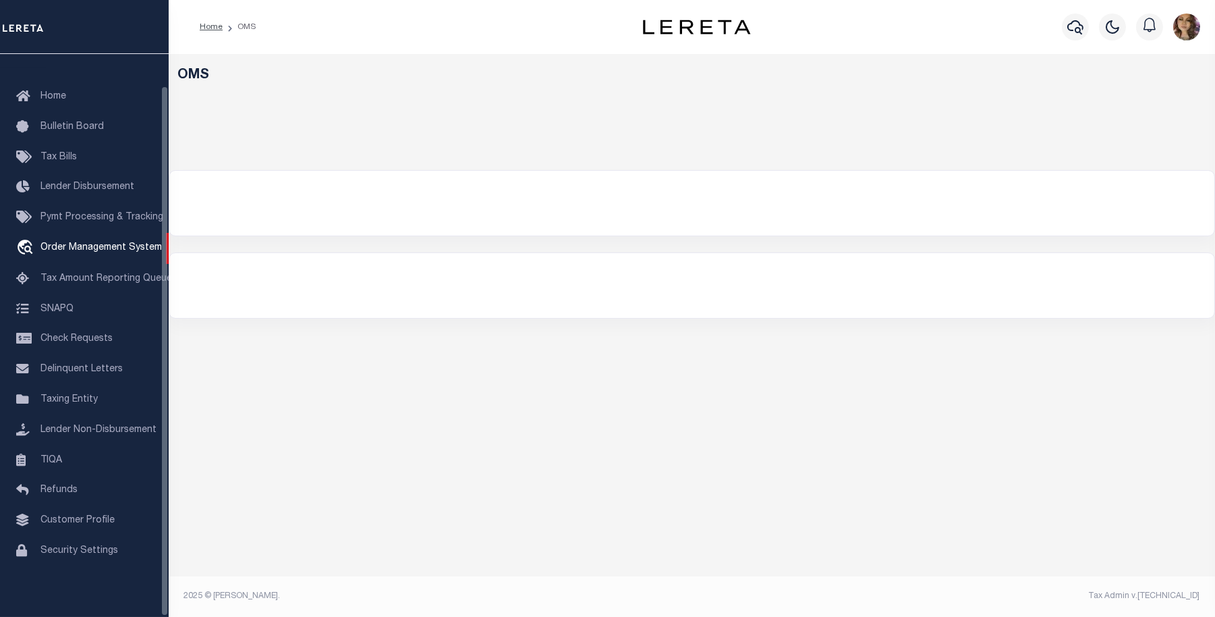
select select "200"
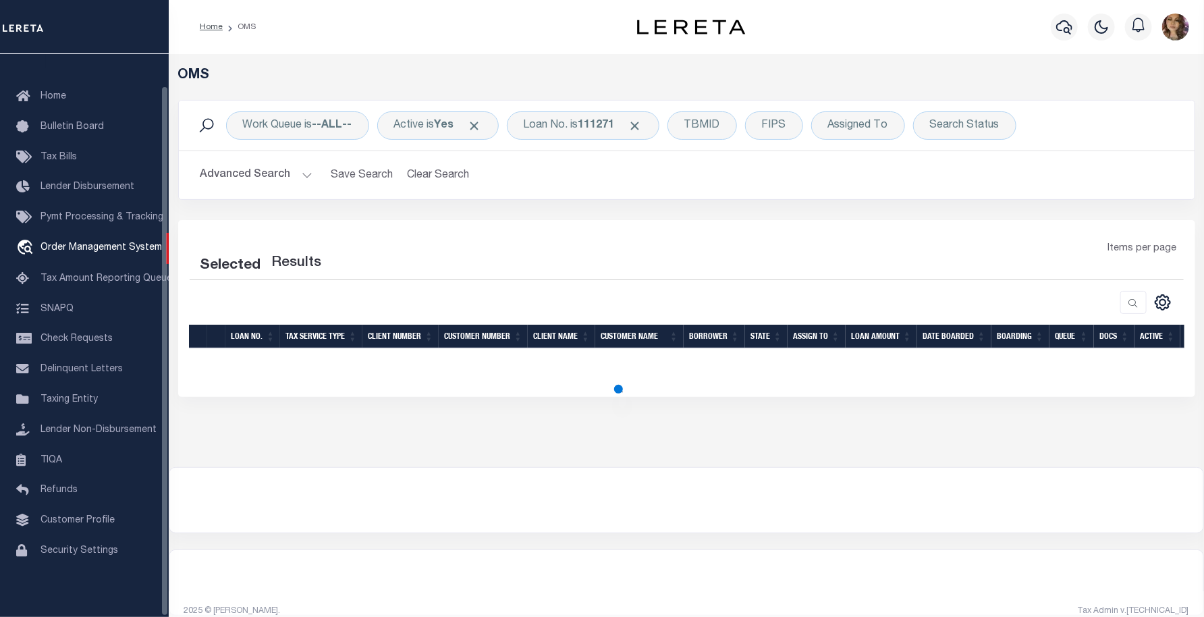
select select "200"
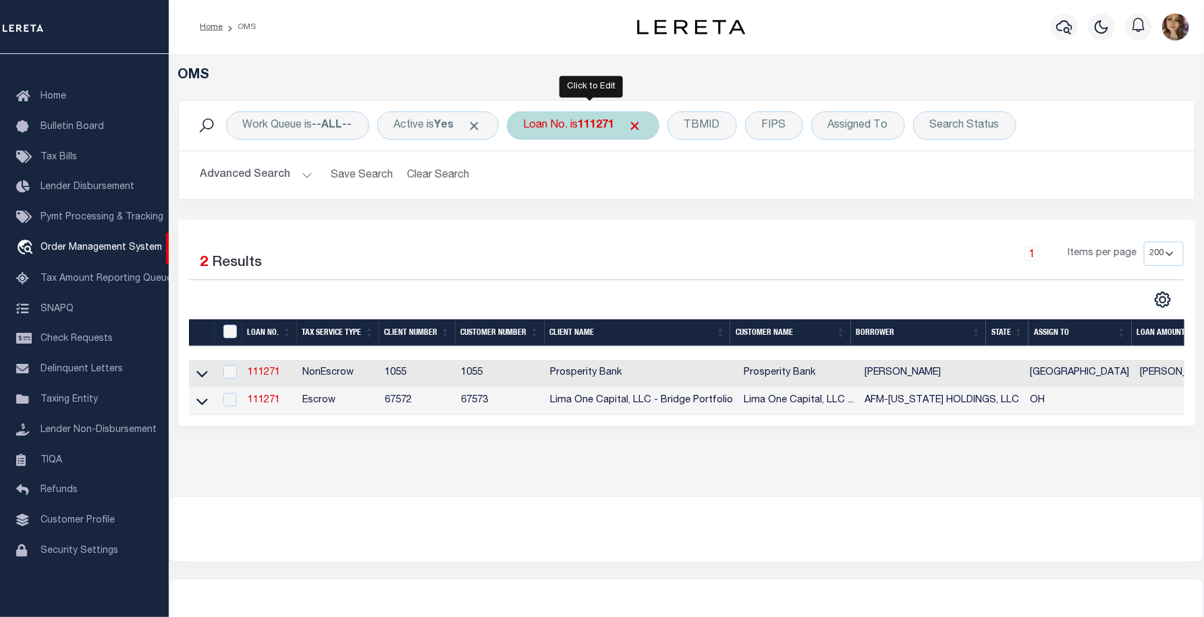
click at [595, 132] on div "Loan No. is 111271" at bounding box center [583, 125] width 153 height 28
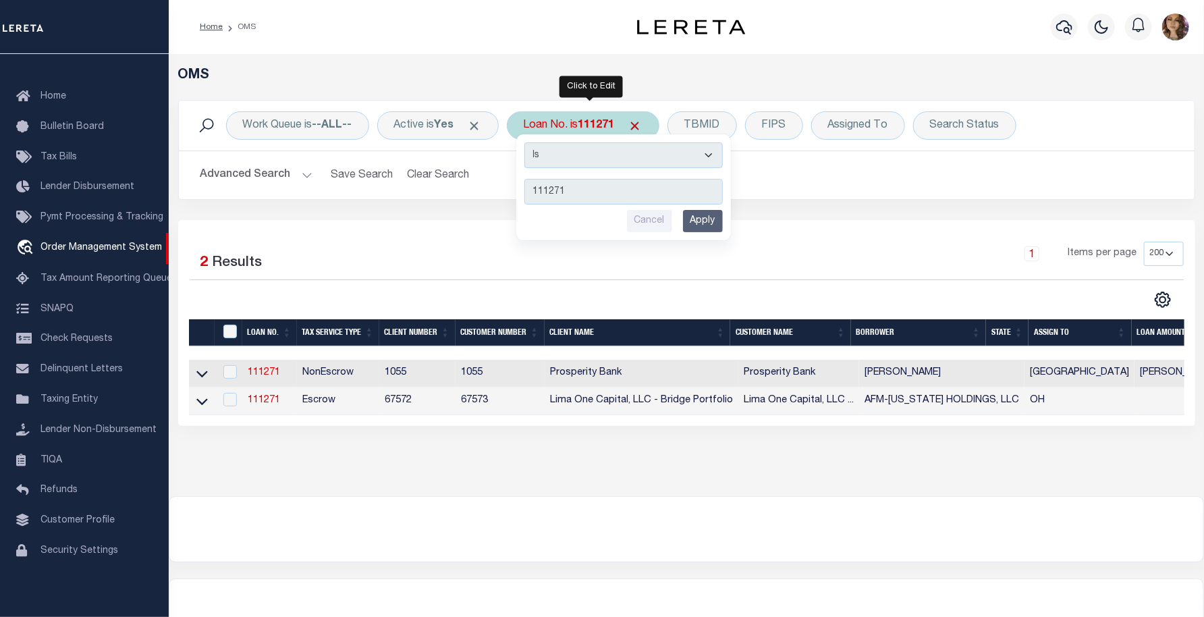
type input "113178"
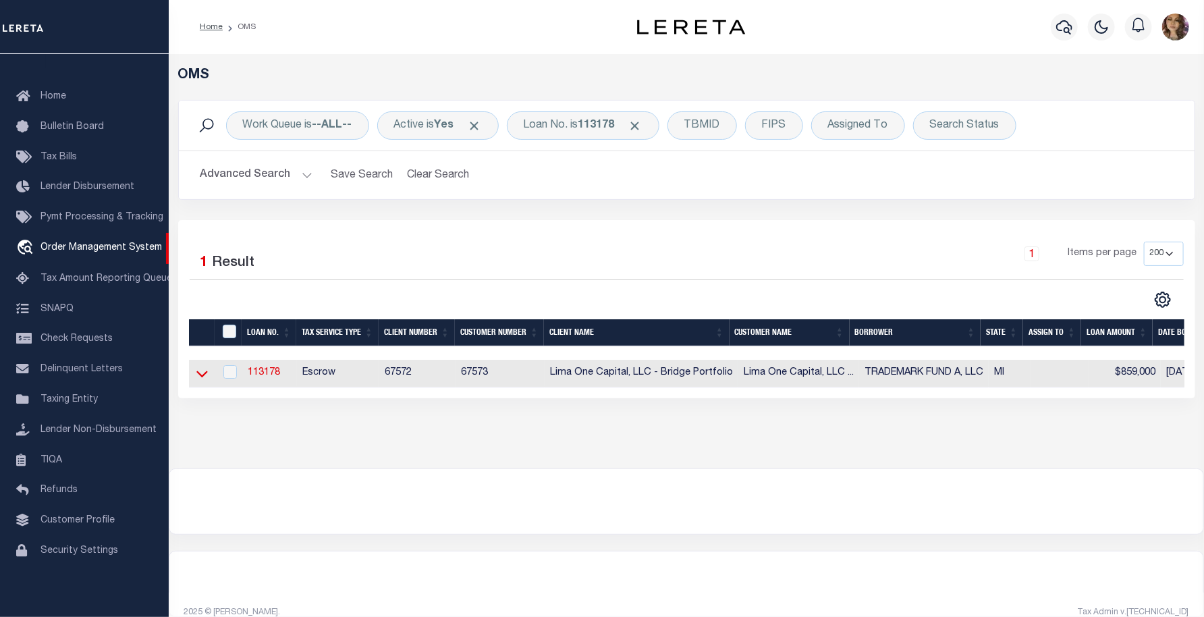
click at [198, 377] on icon at bounding box center [201, 373] width 11 height 14
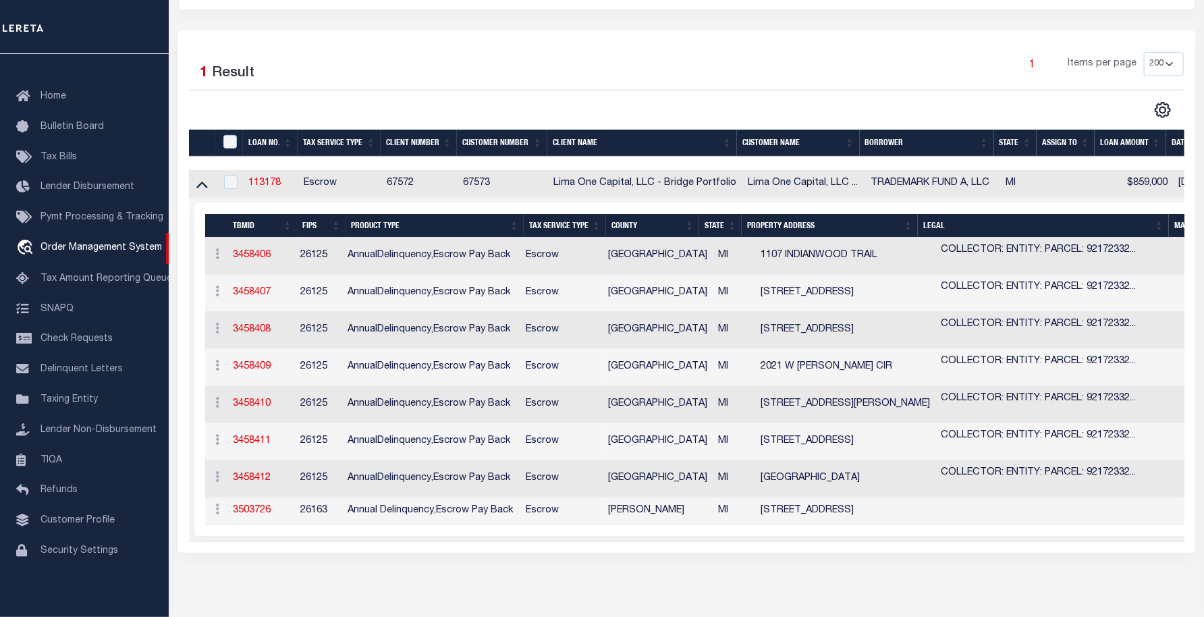
scroll to position [150, 0]
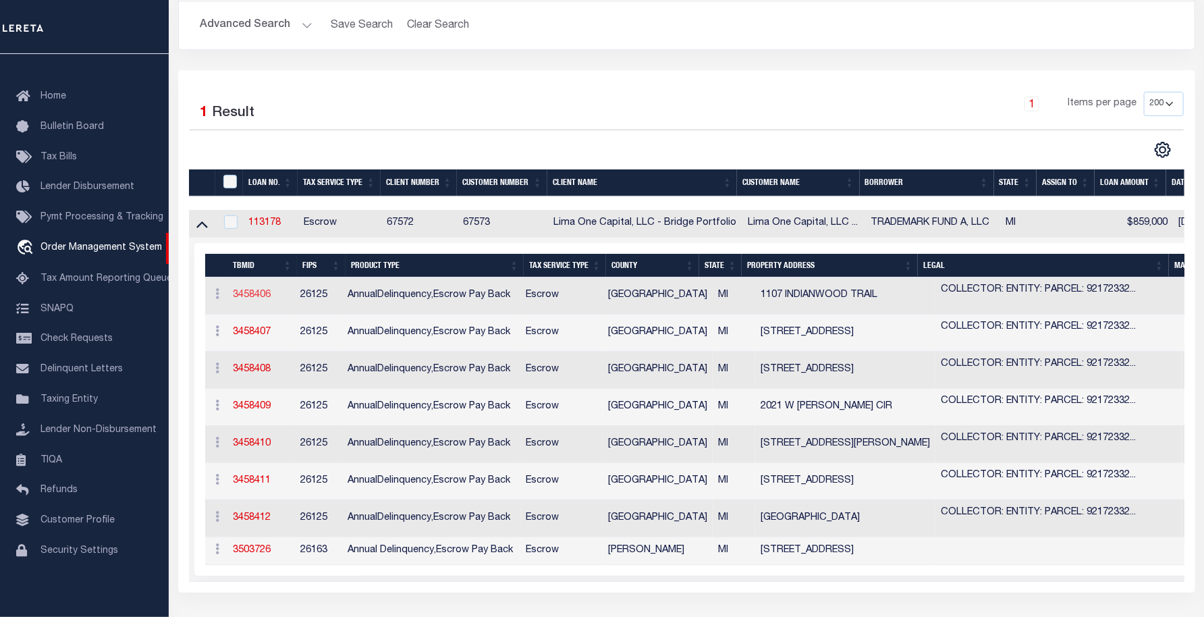
click at [255, 294] on link "3458406" at bounding box center [253, 294] width 38 height 9
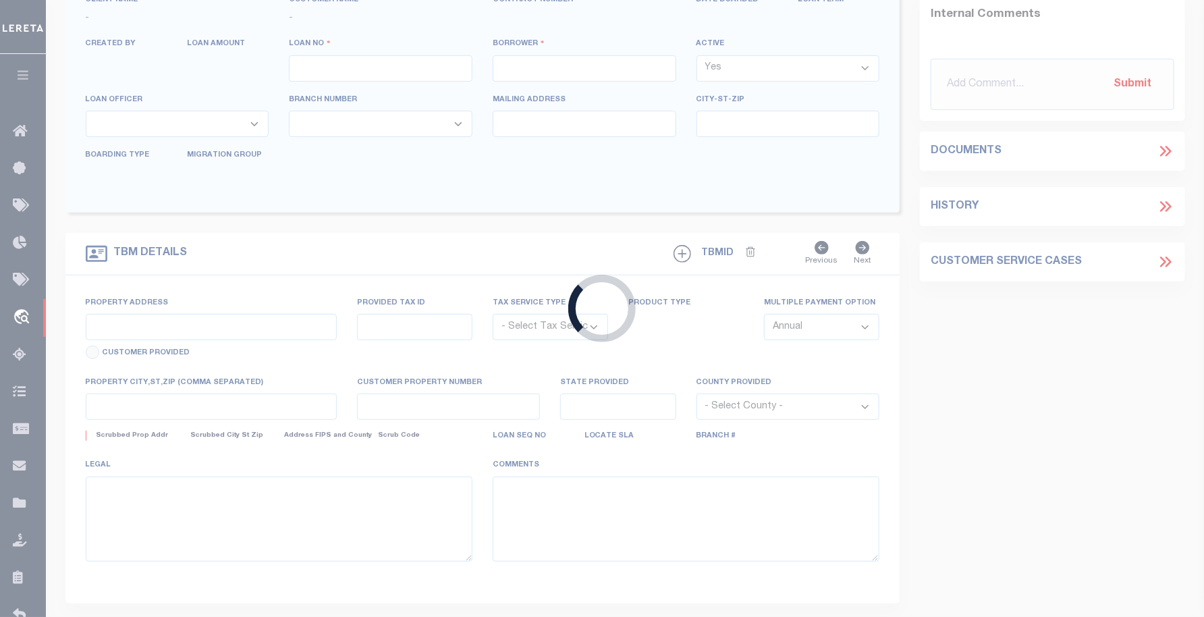
type input "113178"
type input "TRADEMARK FUND A, LLC"
select select
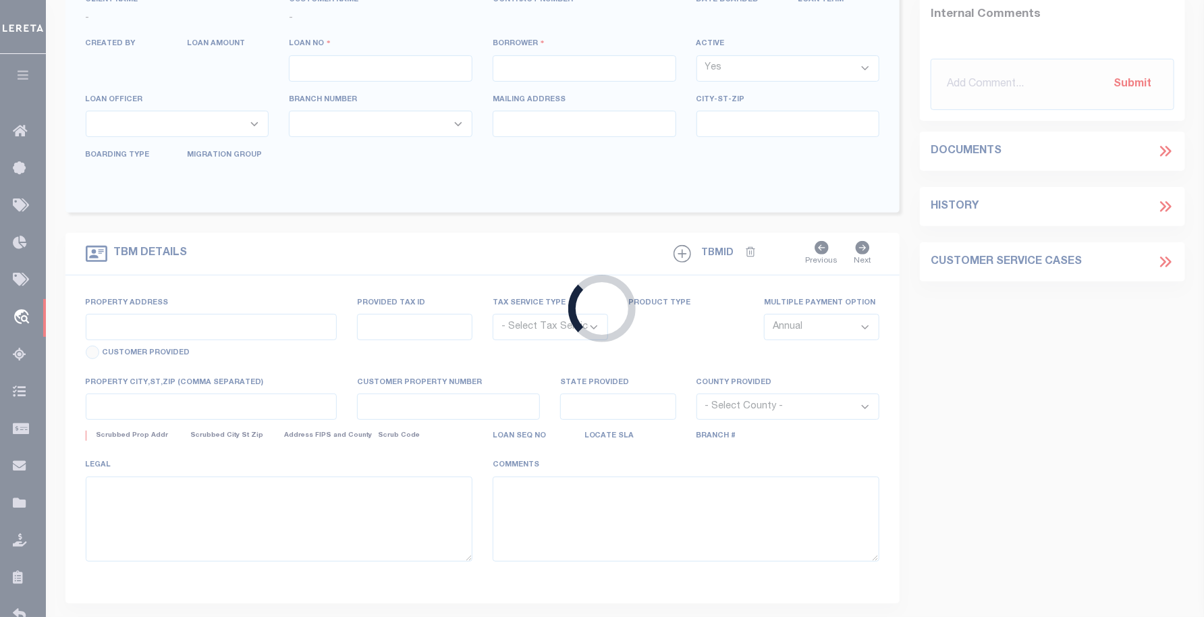
select select
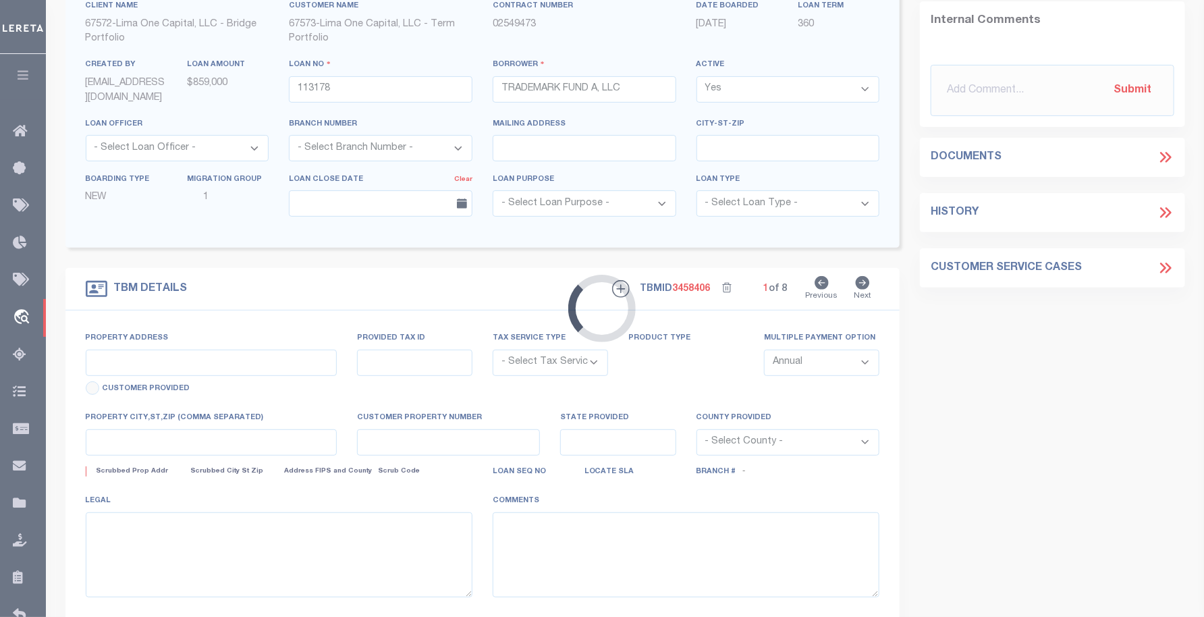
type input "1107 INDIANWOOD TRAIL"
radio input "true"
select select "Escrow"
type input "WALLED LAKE MI 48390"
type input "113178-1"
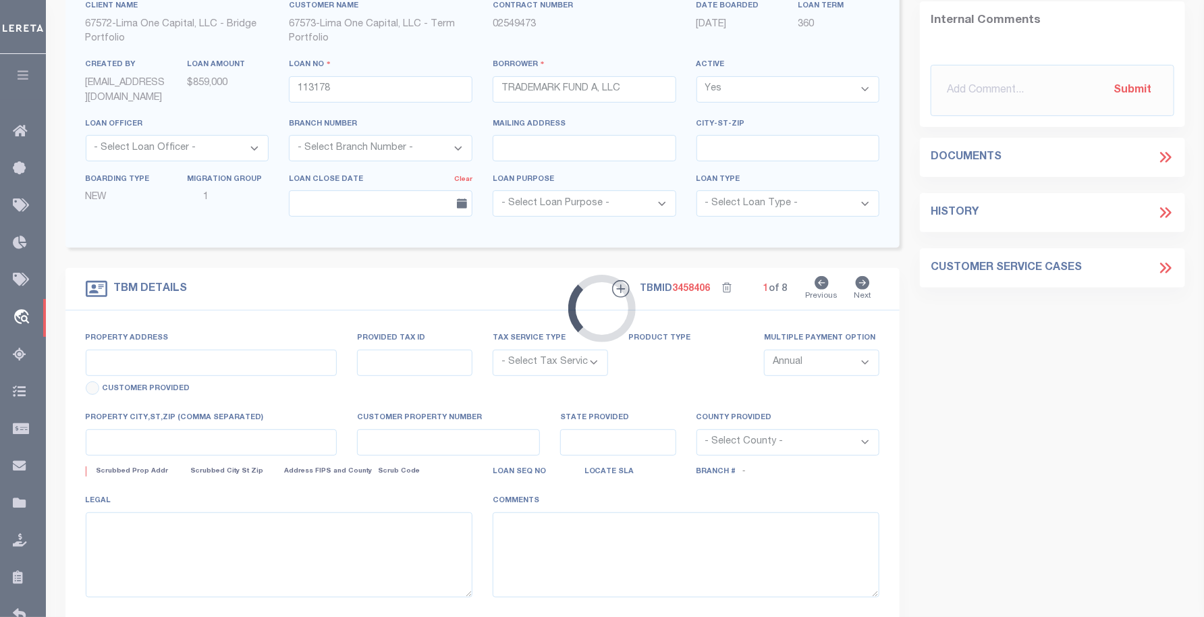
type input "MI"
type textarea "COLLECTOR: ENTITY: PARCEL: 921723326029"
type textarea "Compare"
select select "2"
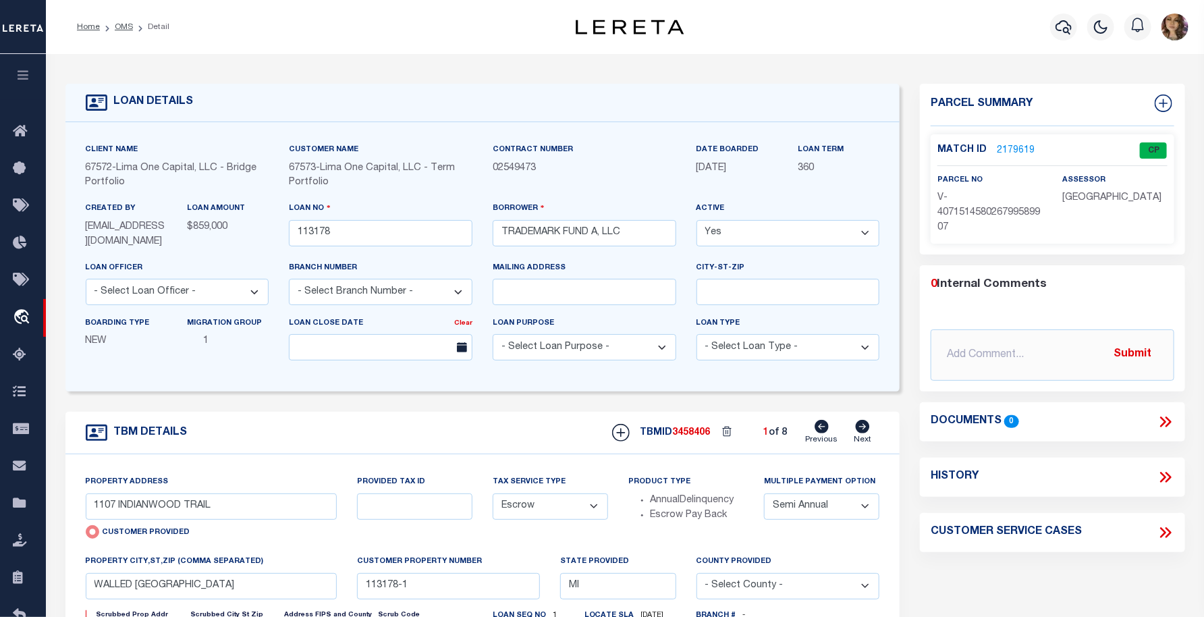
click at [1014, 144] on link "2179619" at bounding box center [1016, 151] width 38 height 14
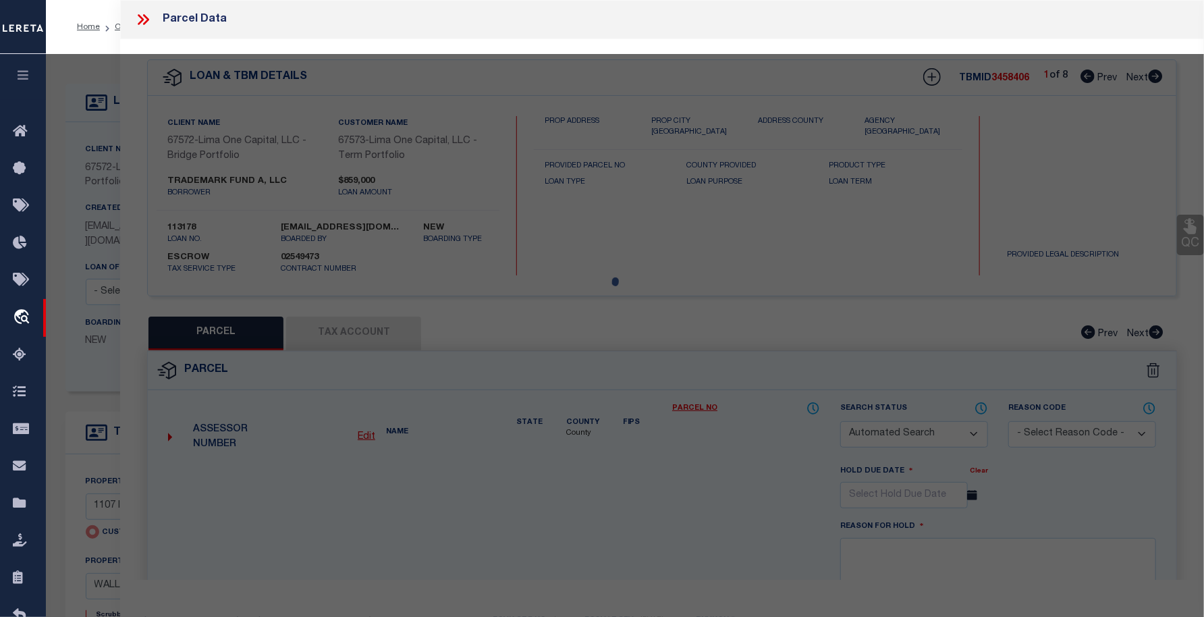
checkbox input "false"
select select "CP"
select select "AGW"
select select
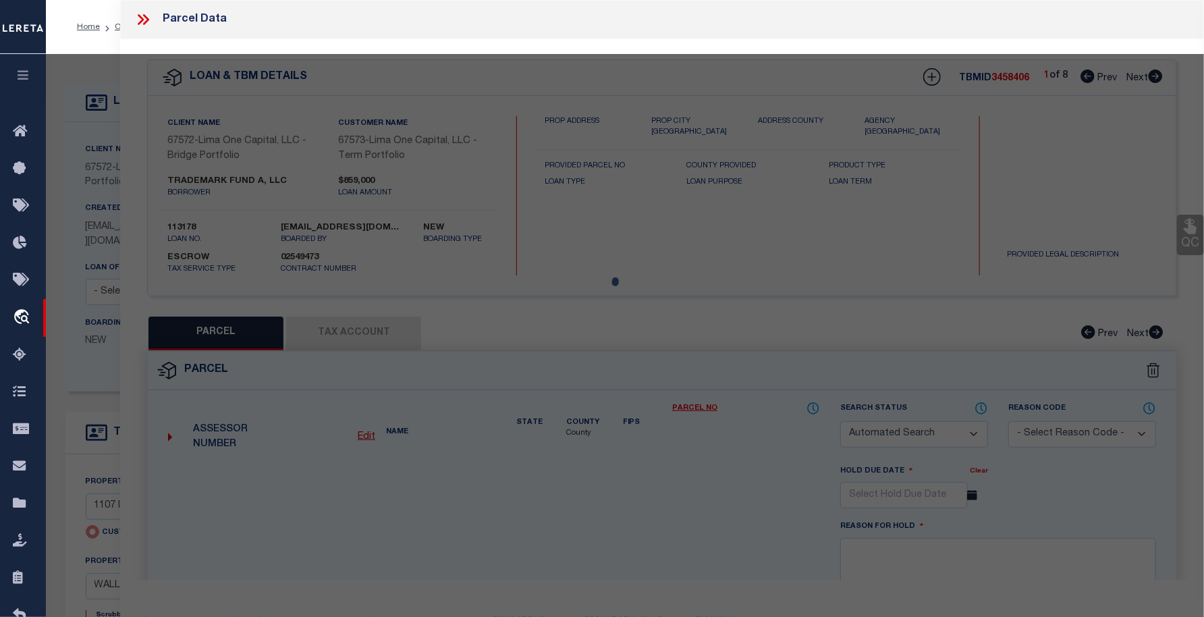
type input "1107 INDIANWOOD TRAIL"
checkbox input "false"
type input "WALLED LAKE MI 48390"
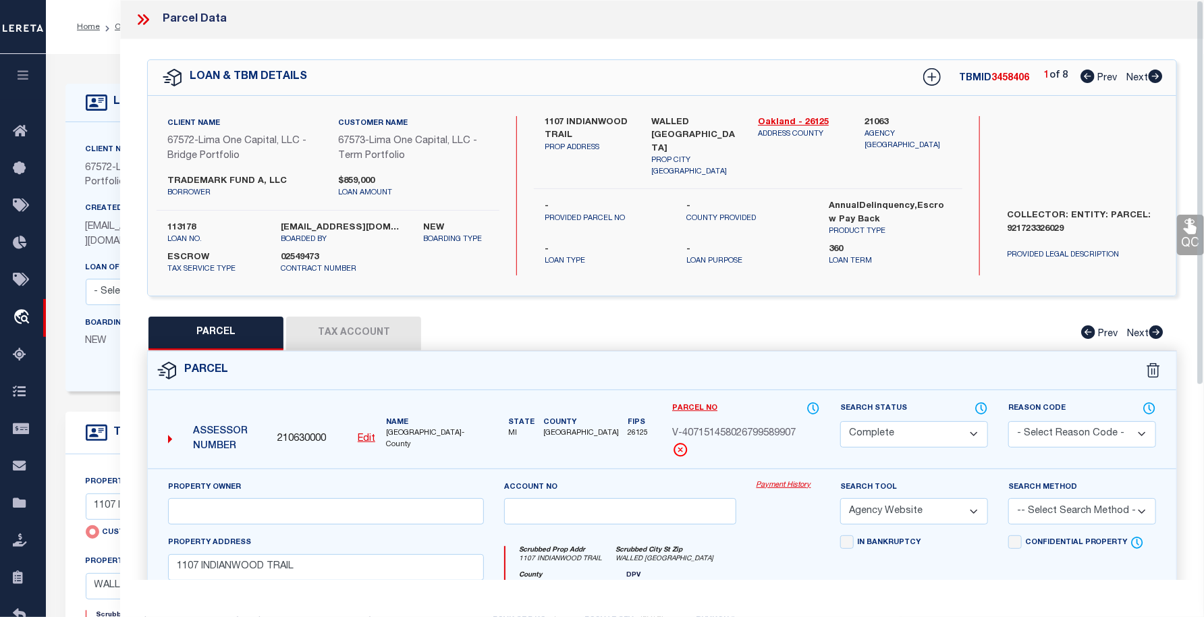
click at [781, 481] on link "Payment History" at bounding box center [788, 485] width 63 height 11
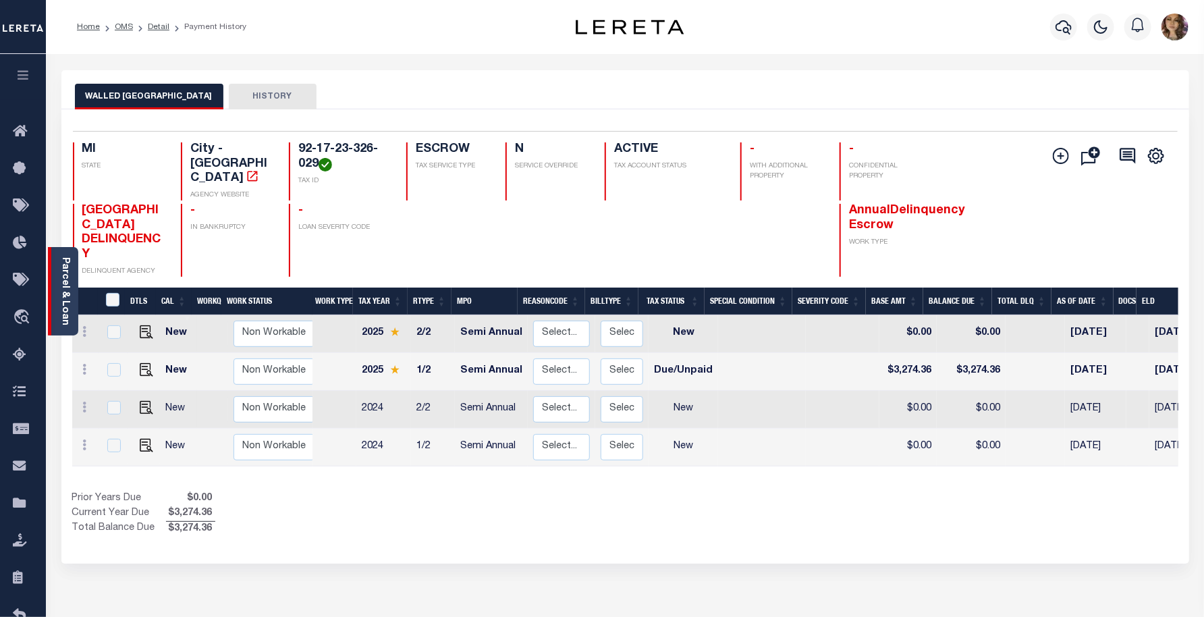
click at [66, 314] on link "Parcel & Loan" at bounding box center [64, 291] width 9 height 68
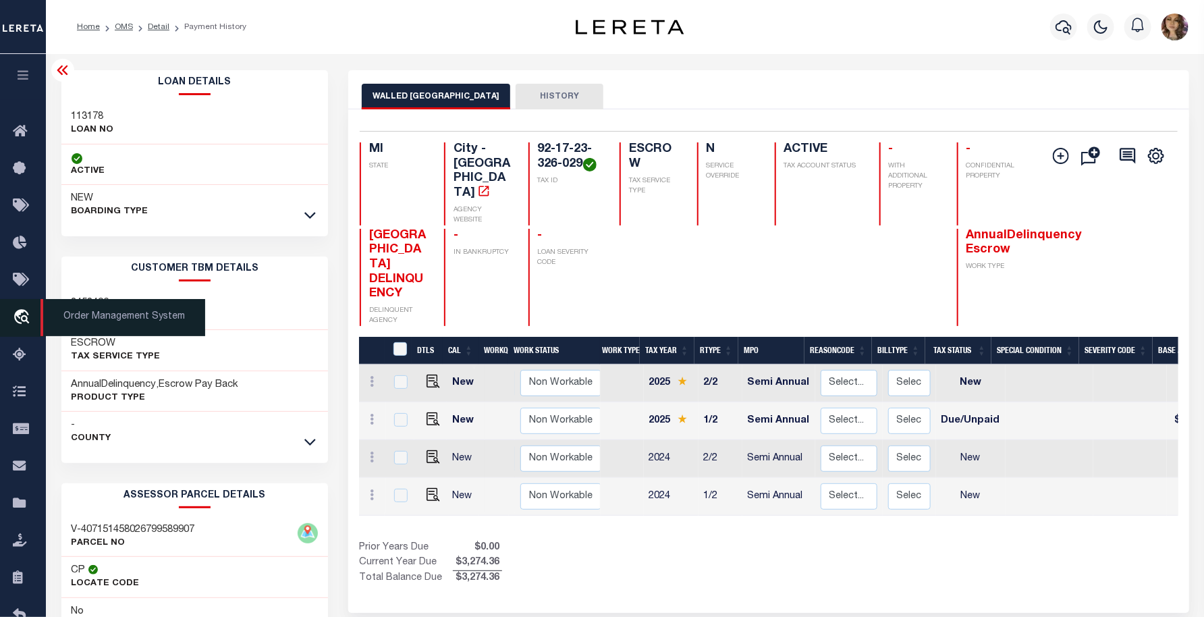
click at [97, 312] on span "Order Management System" at bounding box center [122, 317] width 165 height 37
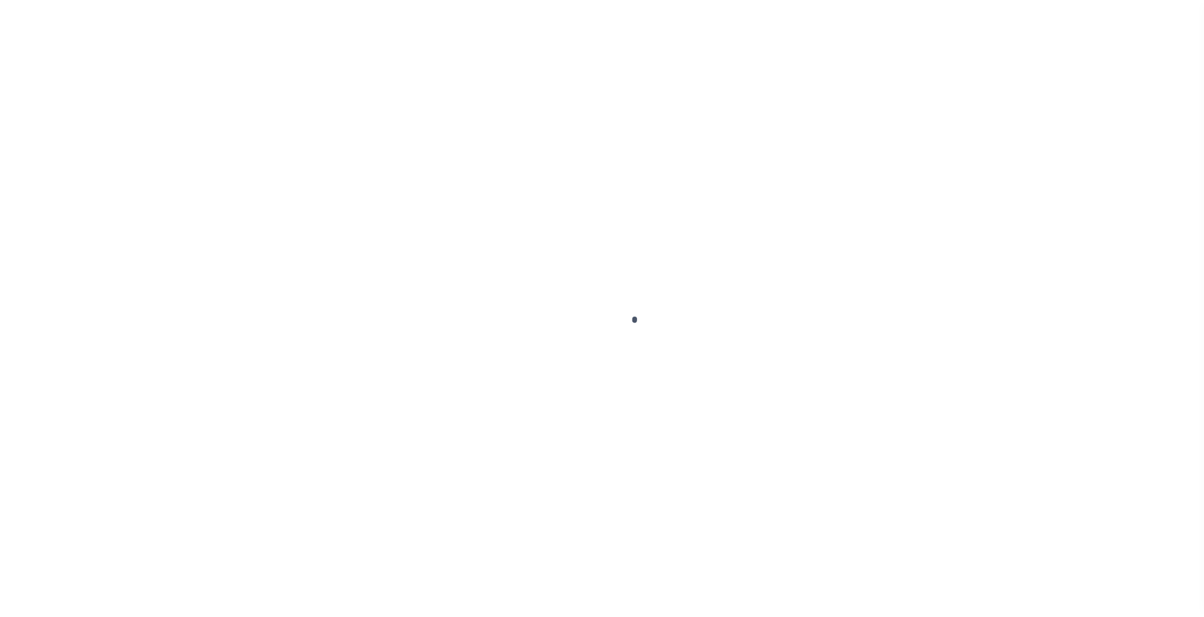
scroll to position [34, 0]
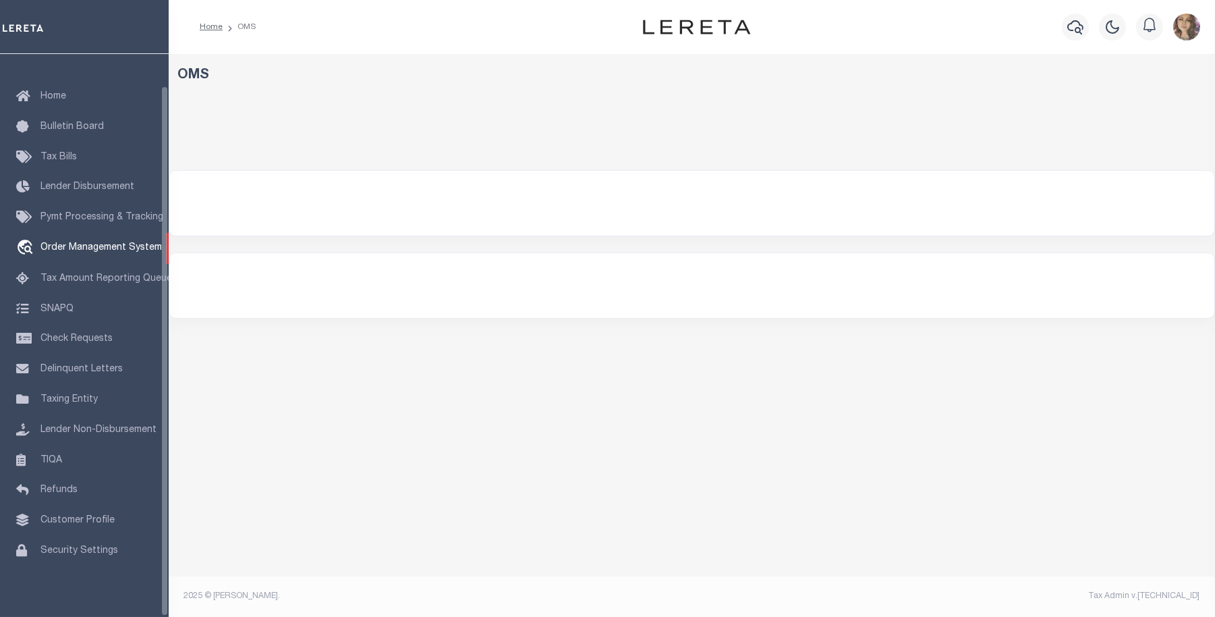
select select "200"
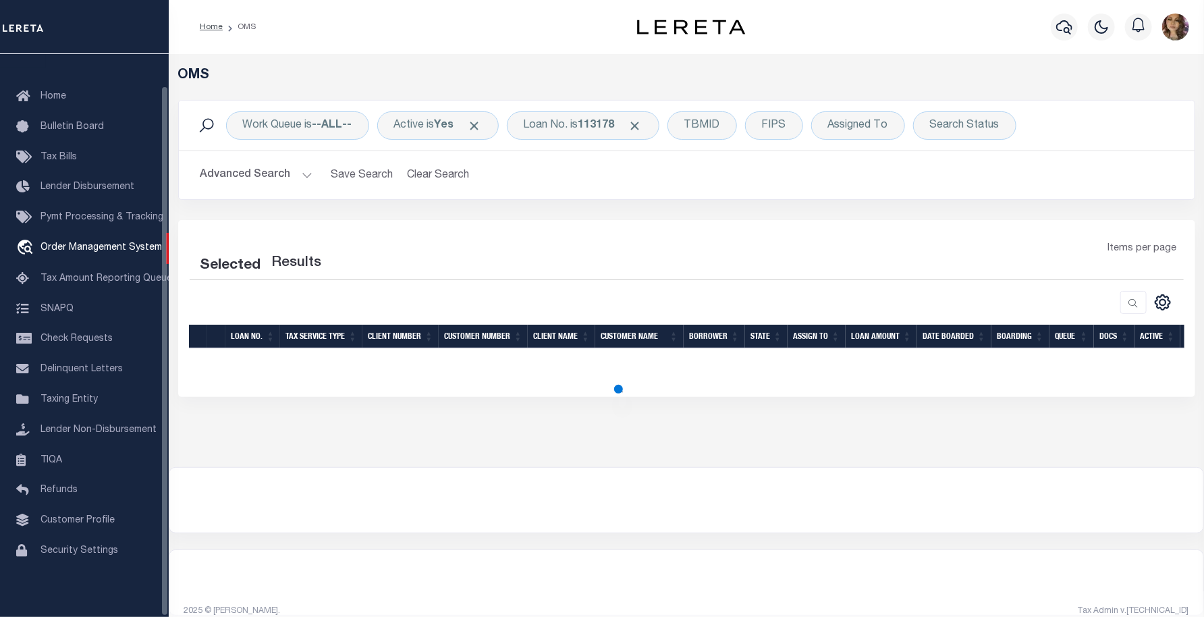
select select "200"
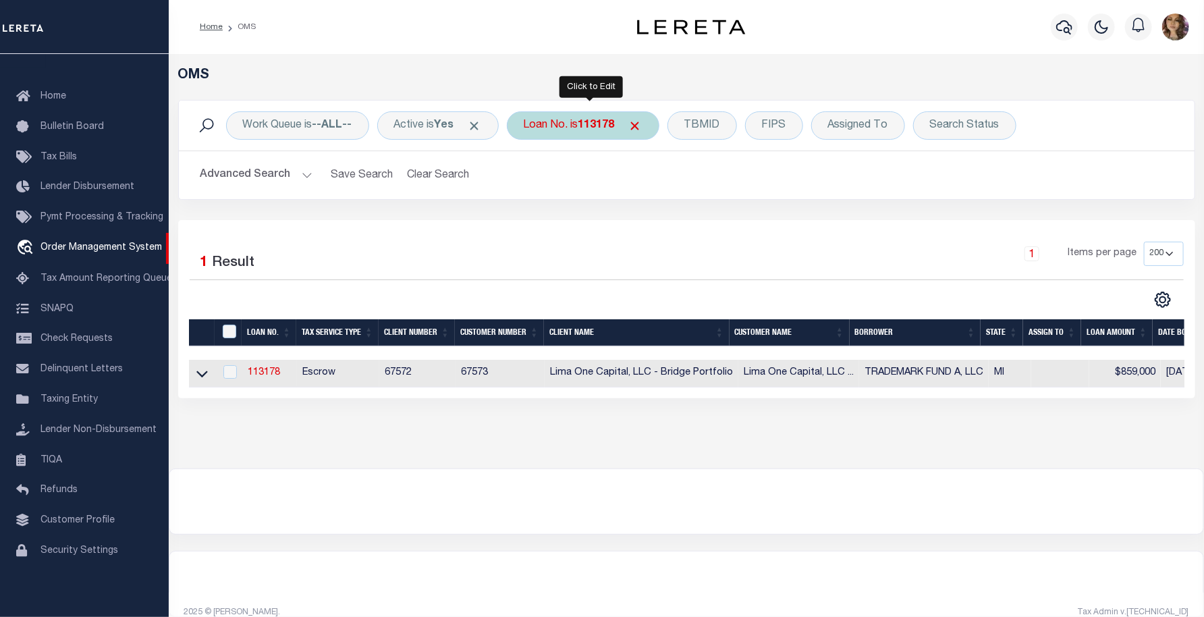
click at [574, 126] on div "Loan No. is 113178" at bounding box center [583, 125] width 153 height 28
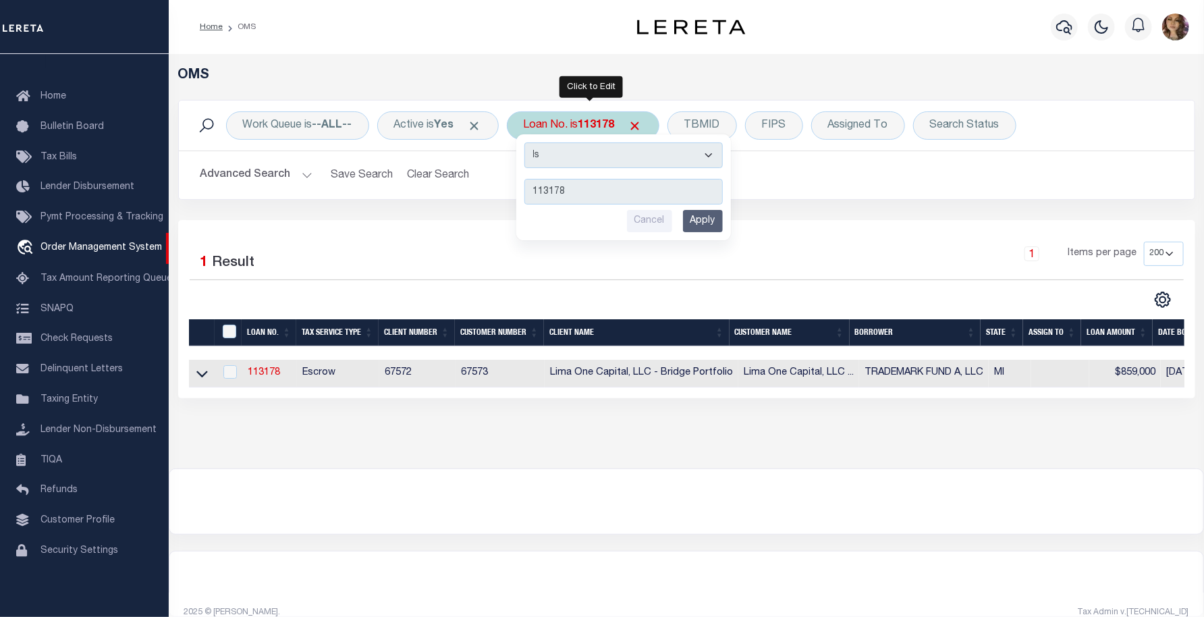
type input "40005221"
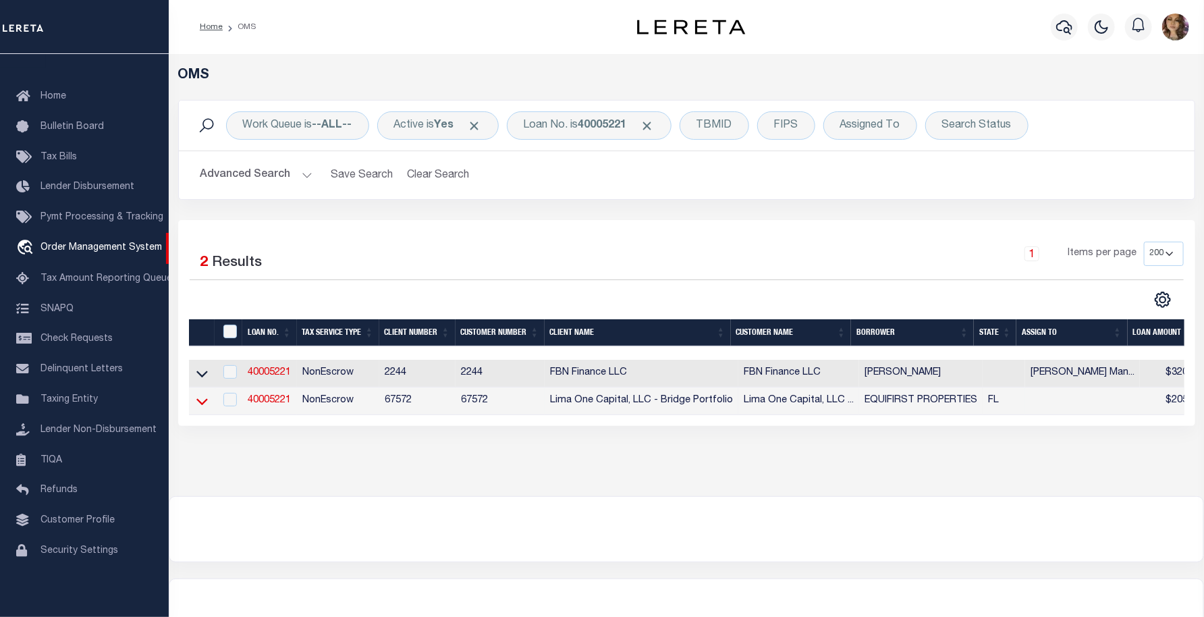
click at [200, 402] on icon at bounding box center [201, 401] width 11 height 14
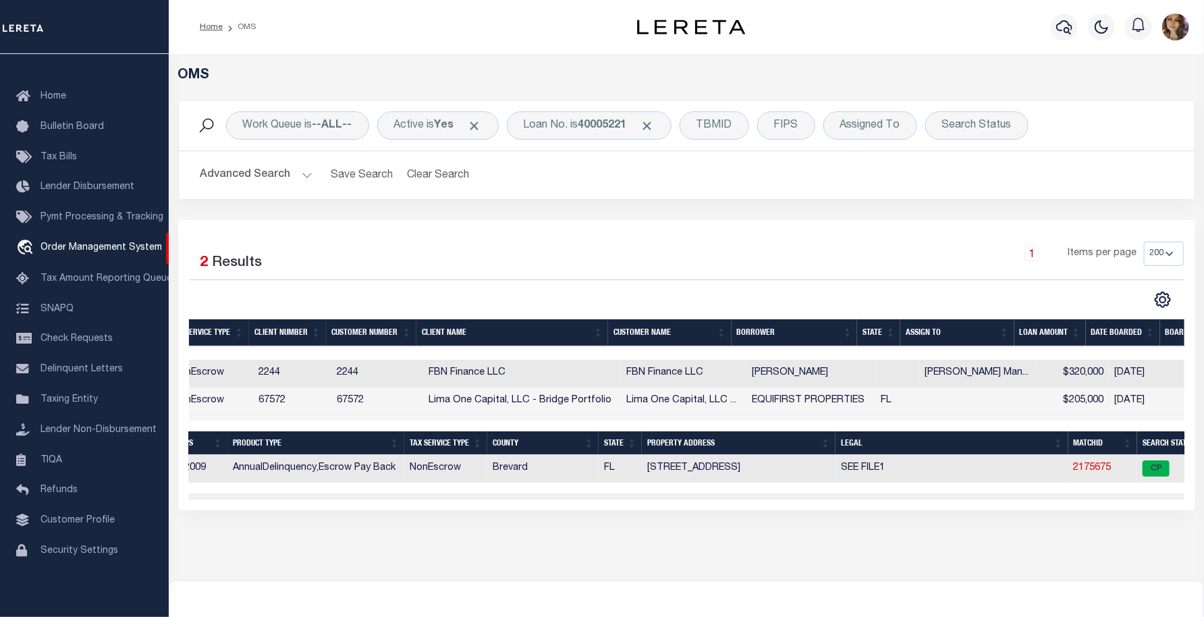
scroll to position [0, 0]
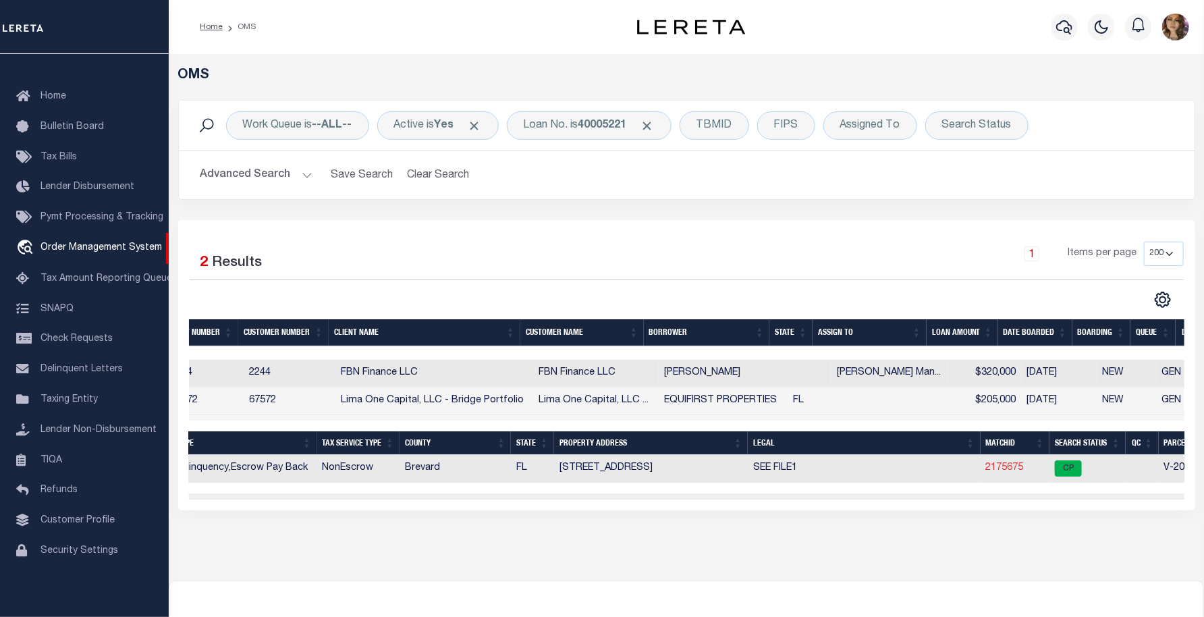
click at [1007, 464] on link "2175675" at bounding box center [1005, 467] width 38 height 9
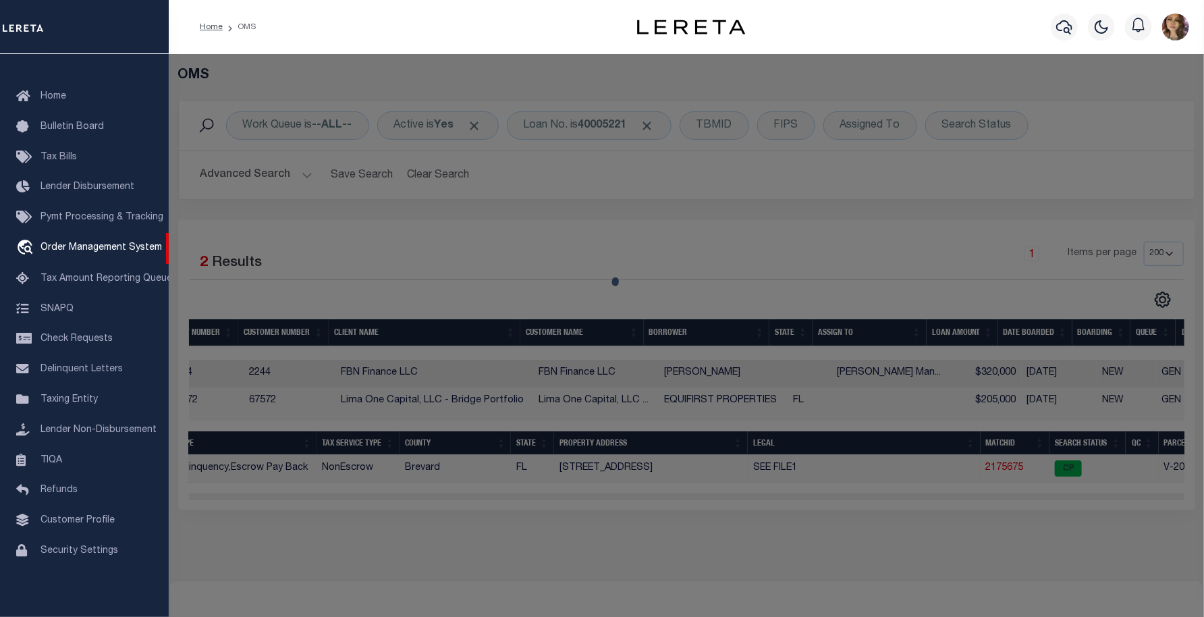
checkbox input "false"
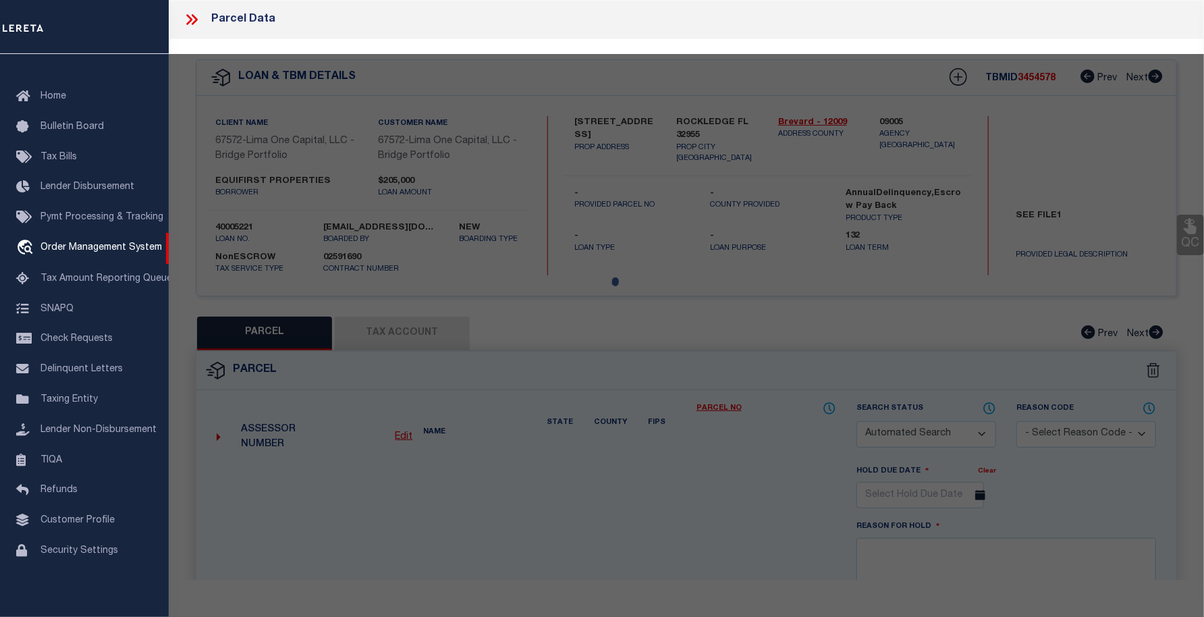
select select "CP"
select select "AGW"
select select
type input "1001 PINEDALE ROAD"
checkbox input "false"
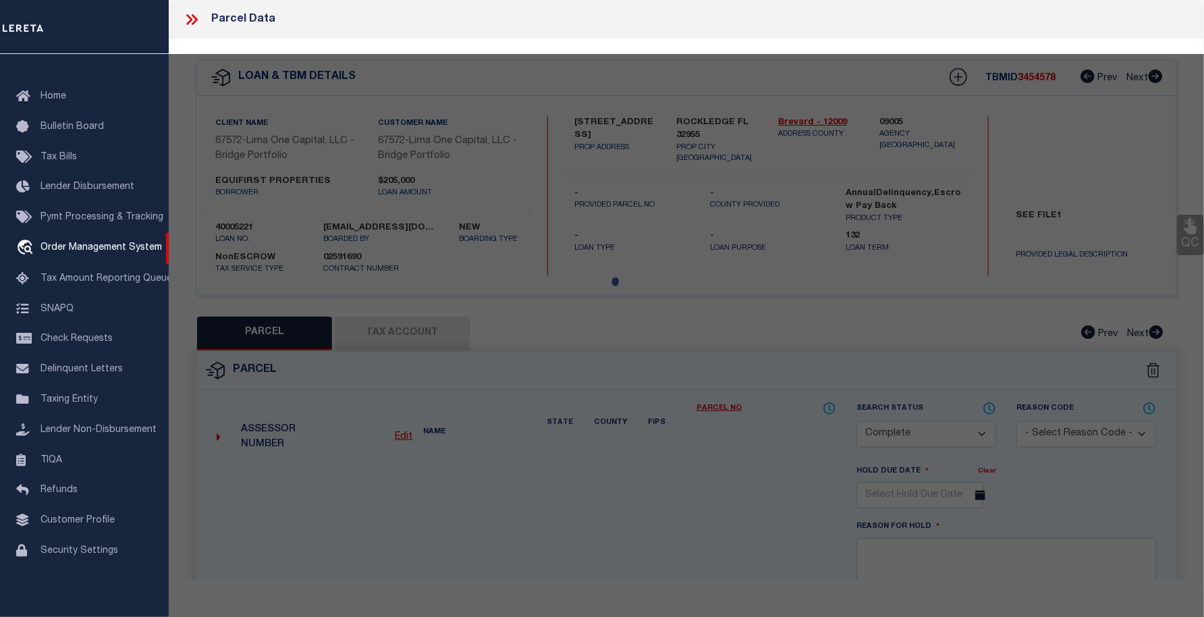
type input "ROCKLEDGE FL 32955"
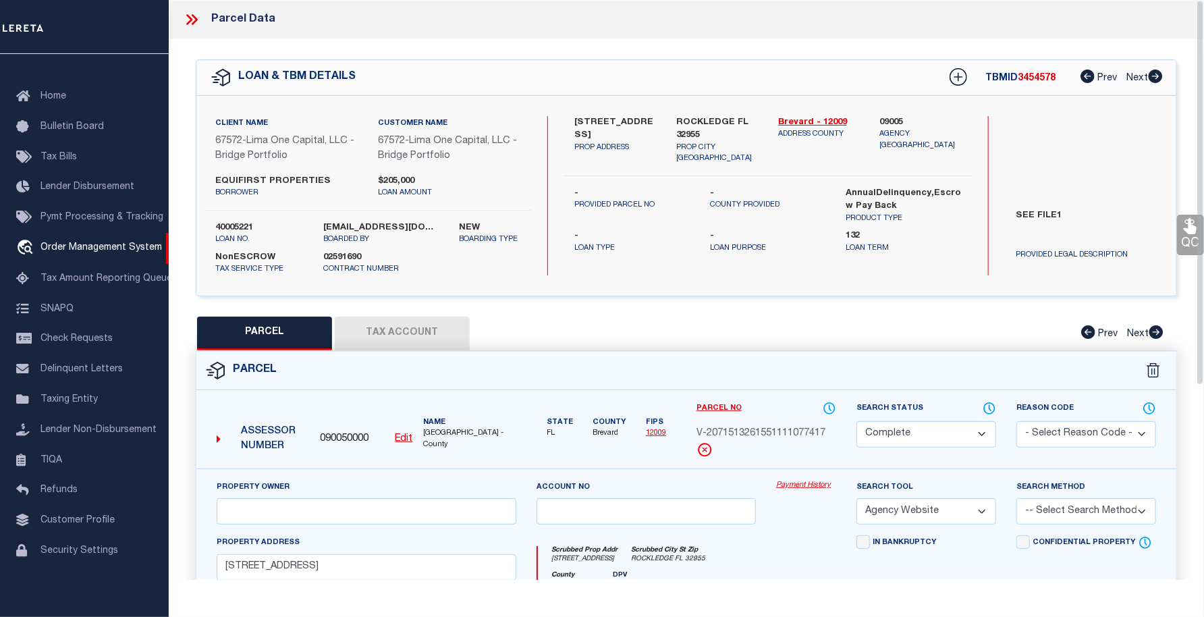
click at [801, 483] on link "Payment History" at bounding box center [806, 485] width 60 height 11
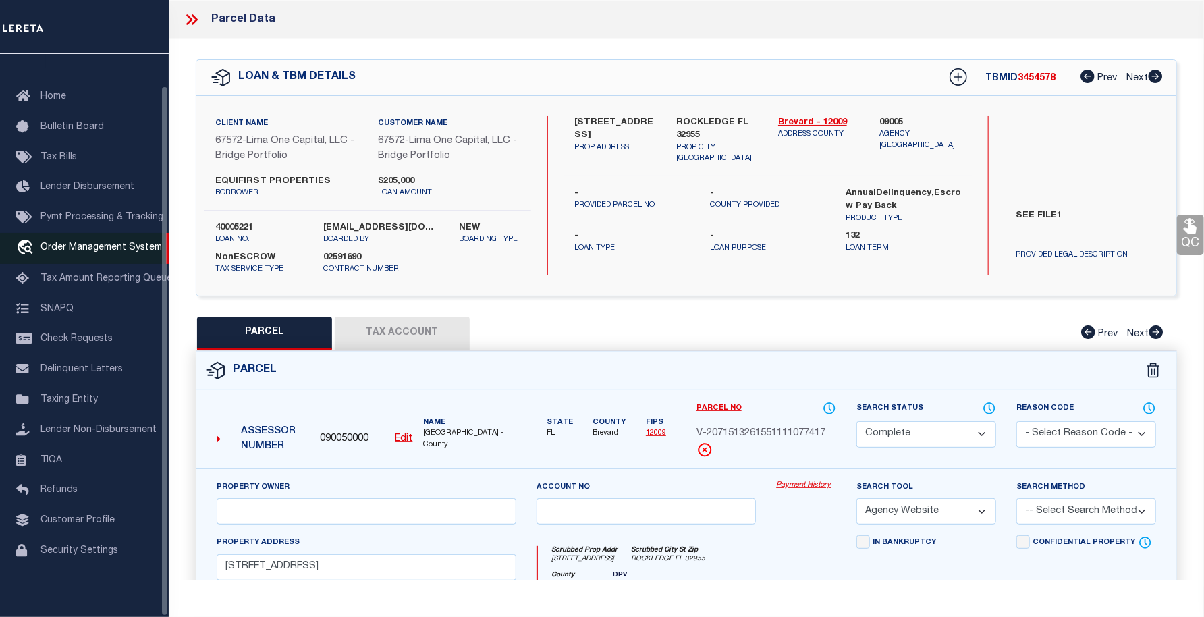
click at [88, 245] on span "Order Management System" at bounding box center [100, 247] width 121 height 9
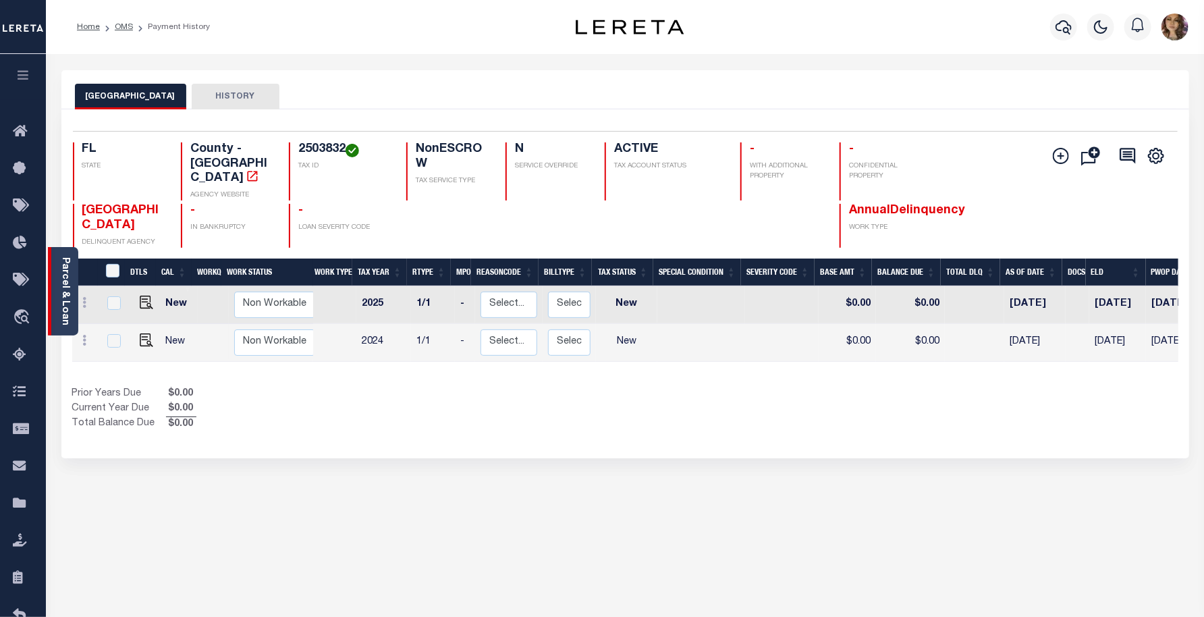
click at [61, 308] on link "Parcel & Loan" at bounding box center [64, 291] width 9 height 68
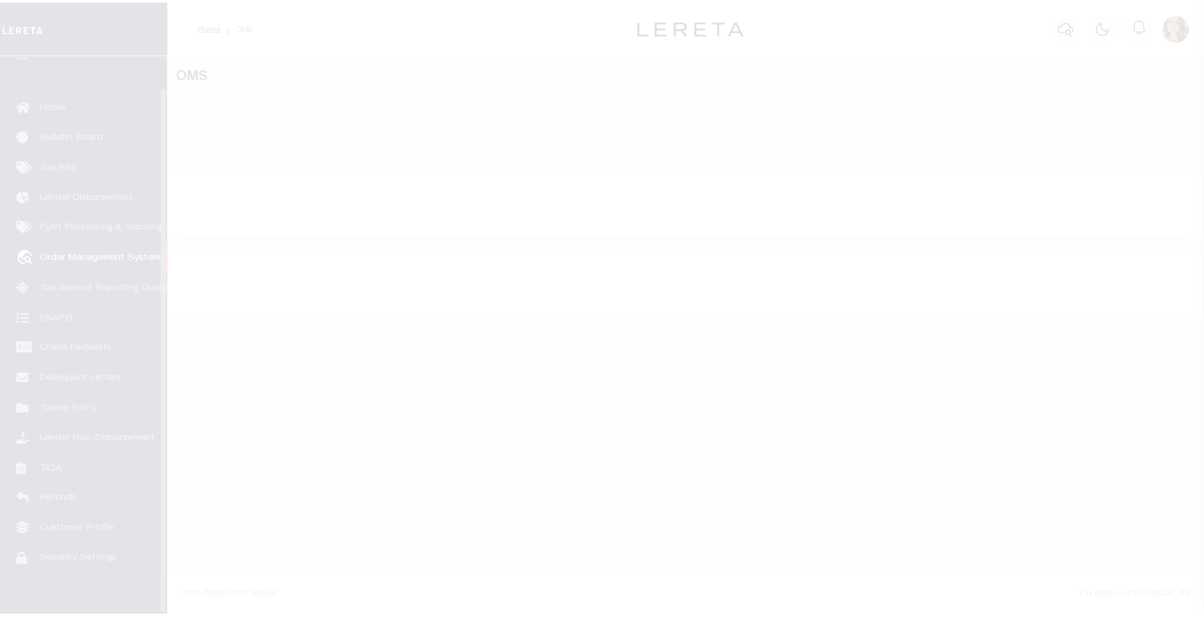
scroll to position [34, 0]
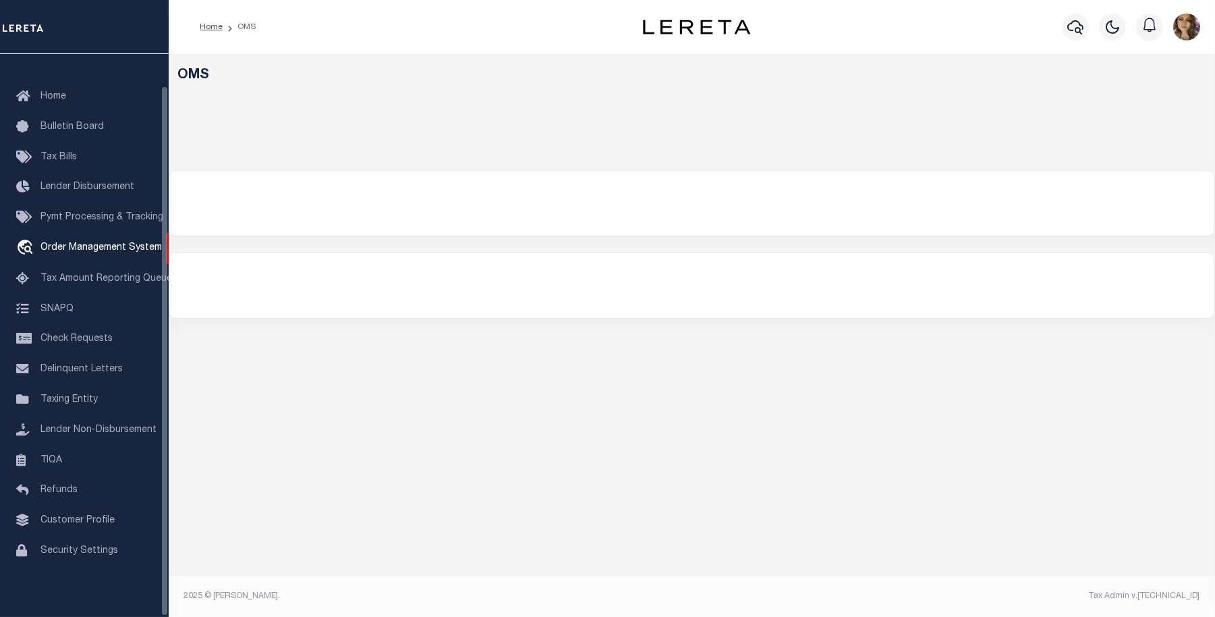
select select "200"
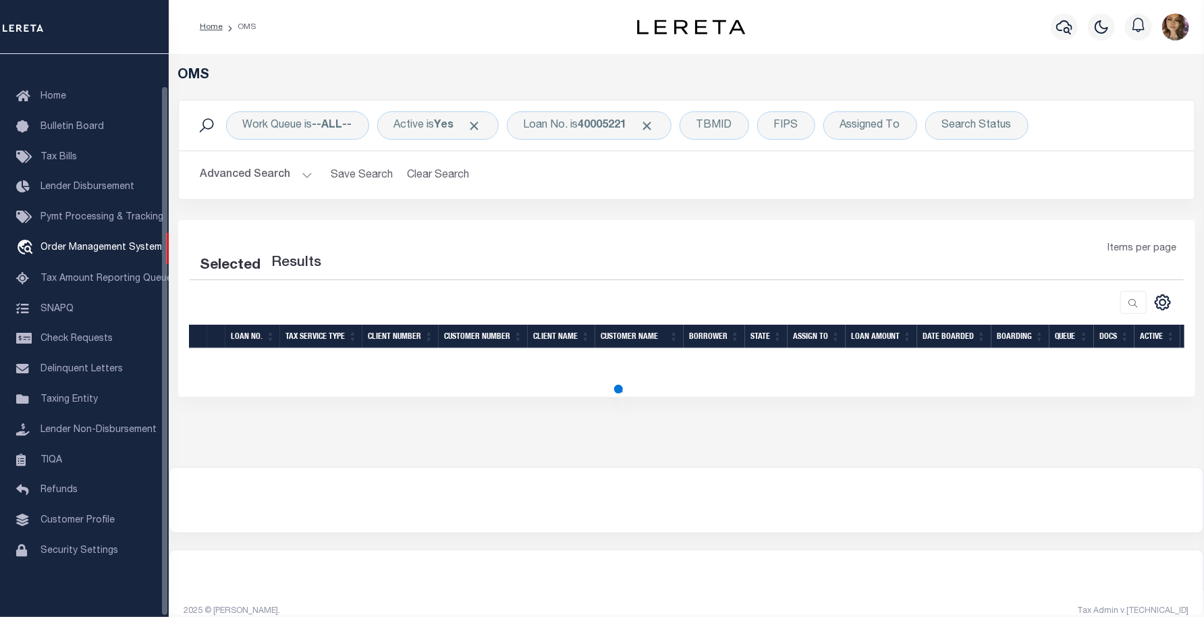
select select "200"
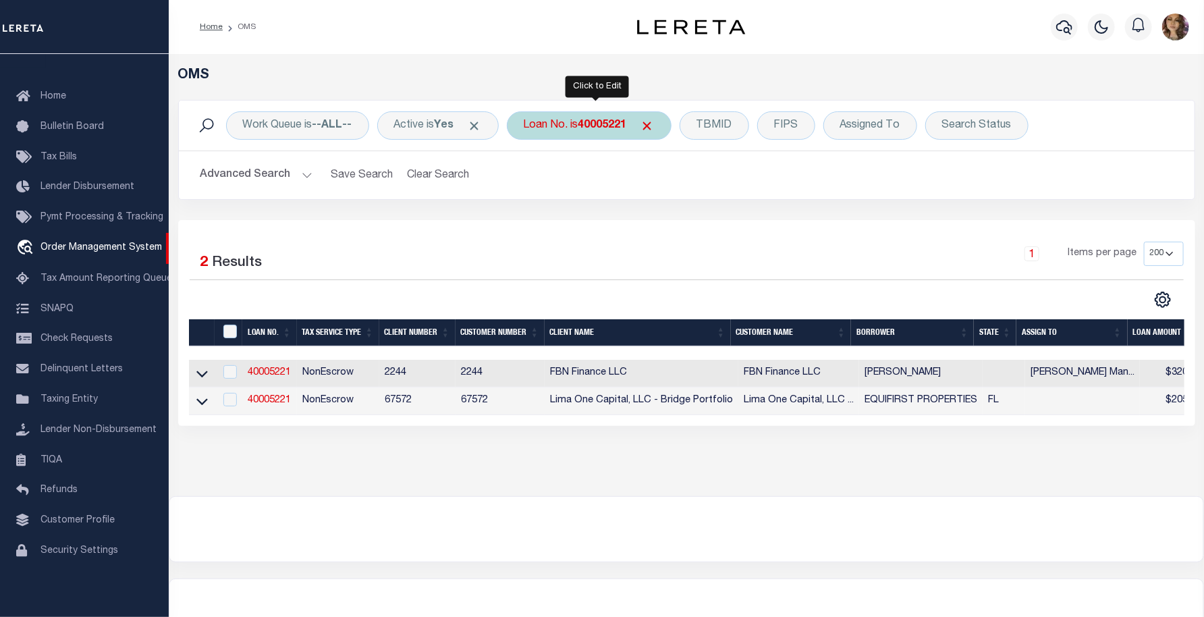
click at [576, 124] on div "Loan No. is 40005221" at bounding box center [589, 125] width 165 height 28
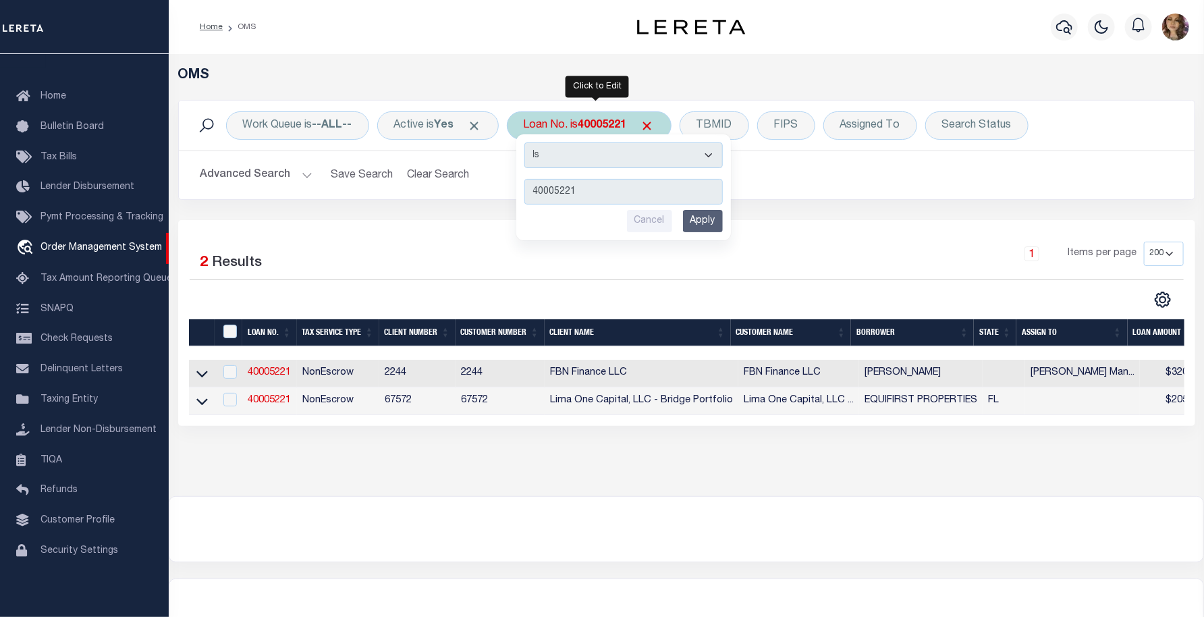
click at [597, 191] on input "40005221" at bounding box center [623, 192] width 198 height 26
drag, startPoint x: 597, startPoint y: 191, endPoint x: 477, endPoint y: 205, distance: 121.0
click at [477, 205] on div "Work Queue is --ALL-- Active is Yes Loan No. is 40005221 Is Contains 40005221 C…" at bounding box center [686, 160] width 1037 height 120
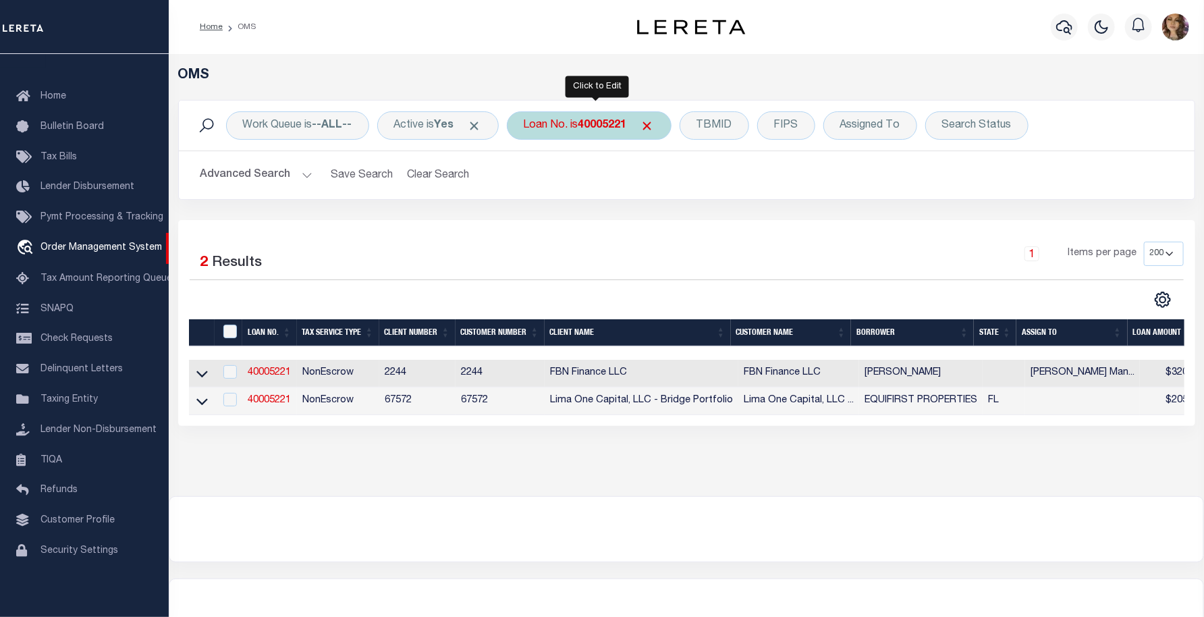
click at [572, 124] on div "Loan No. is 40005221 Is Contains 40005221 Cancel Apply" at bounding box center [589, 125] width 165 height 28
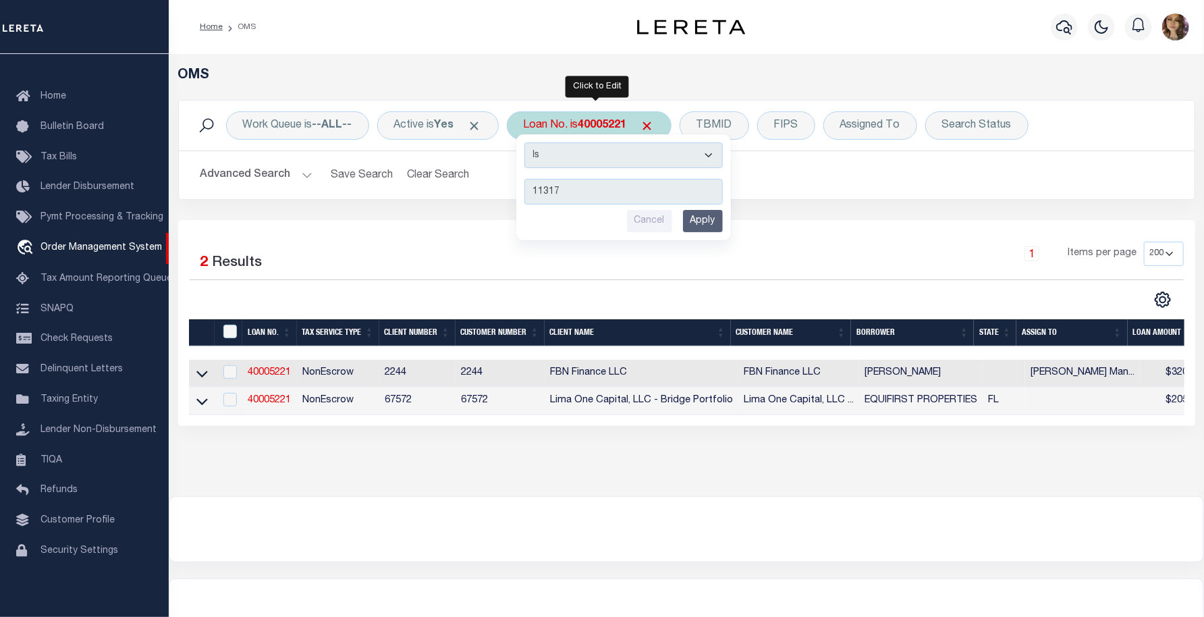
type input "113178"
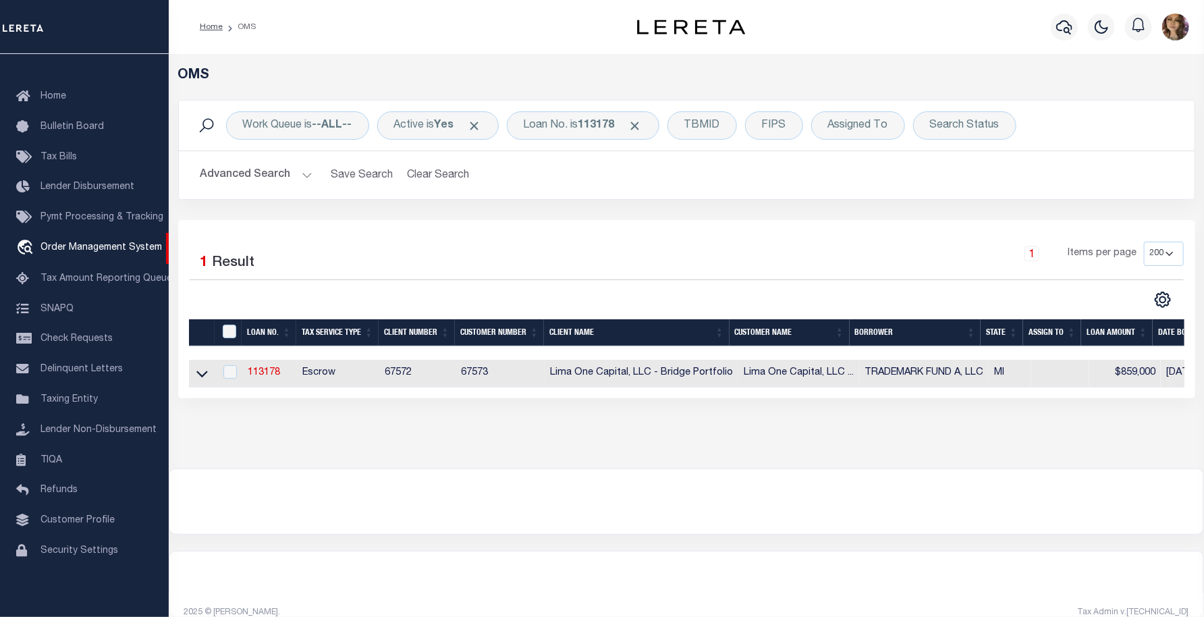
scroll to position [0, 78]
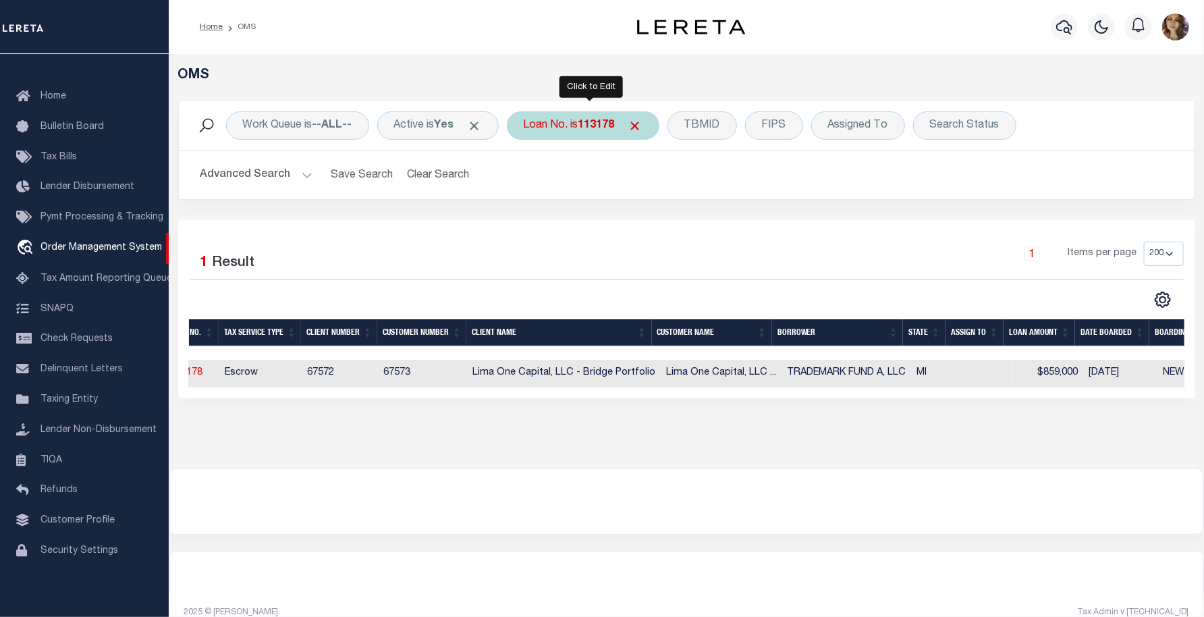
click at [568, 129] on div "Loan No. is 113178" at bounding box center [583, 125] width 153 height 28
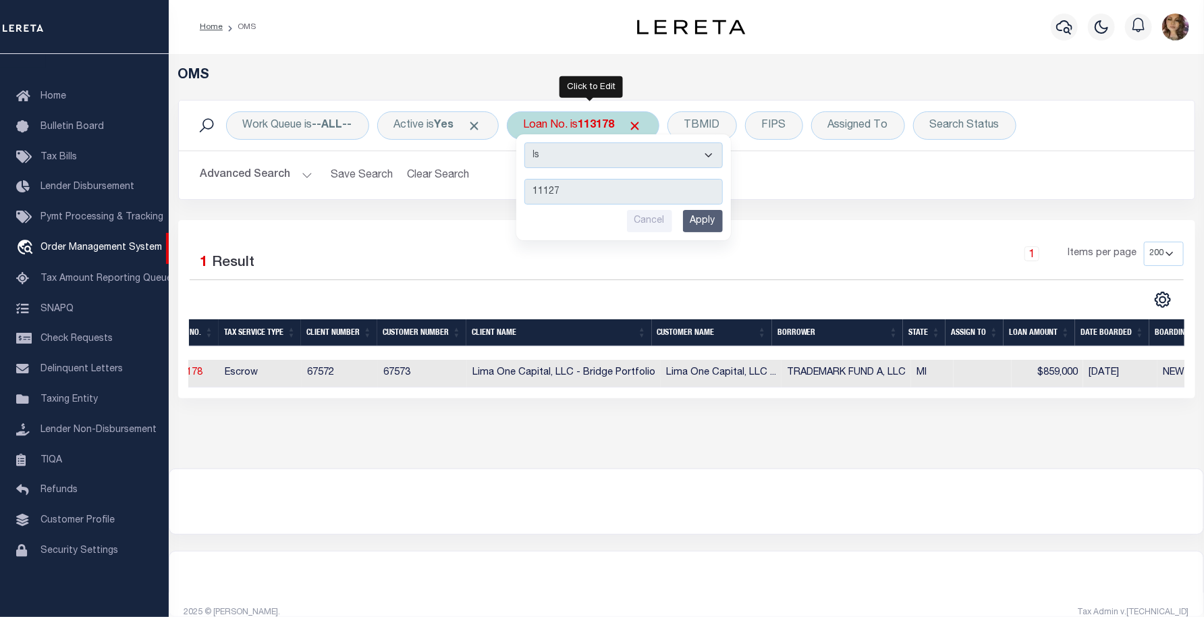
type input "111271"
